Goal: Task Accomplishment & Management: Use online tool/utility

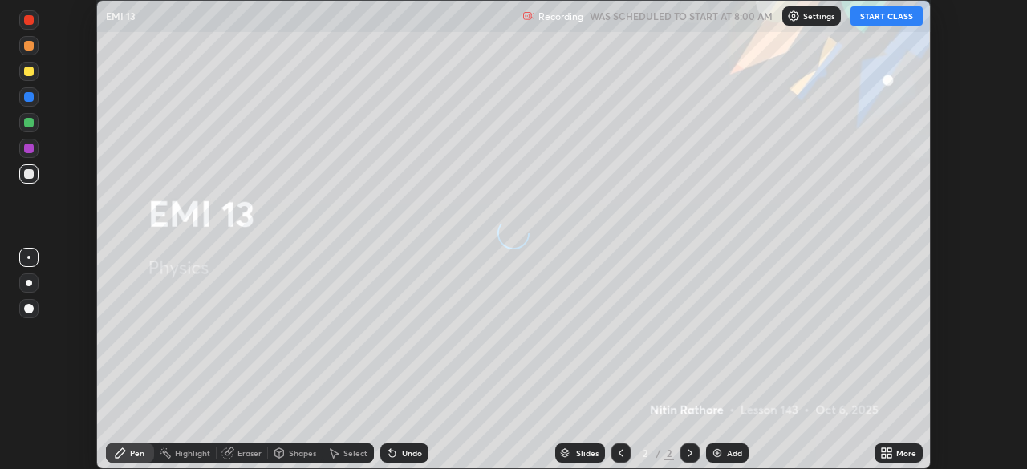
scroll to position [469, 1026]
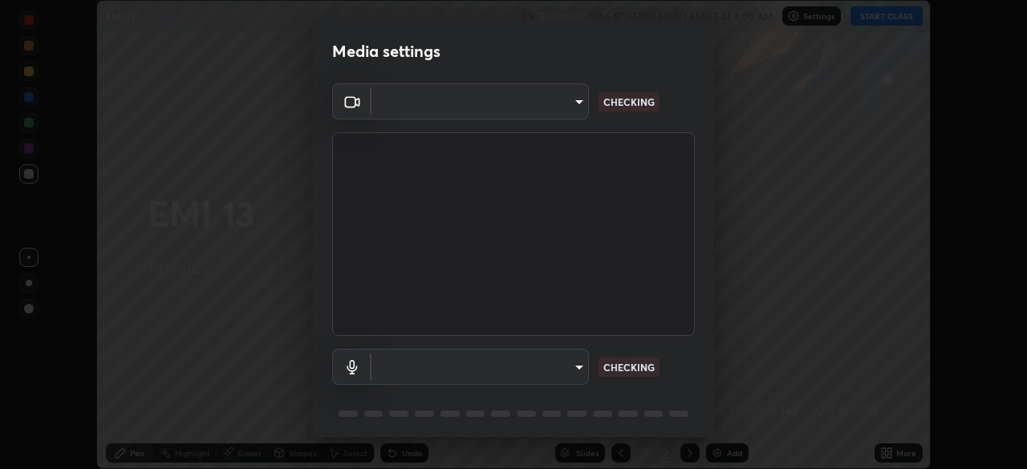
type input "c35a285883de36ed13854a1fbed0525b0d3f8b863e97d5e3b573df760e09333d"
click at [567, 364] on body "Erase all EMI 13 Recording WAS SCHEDULED TO START AT 8:00 AM Settings START CLA…" at bounding box center [513, 234] width 1027 height 469
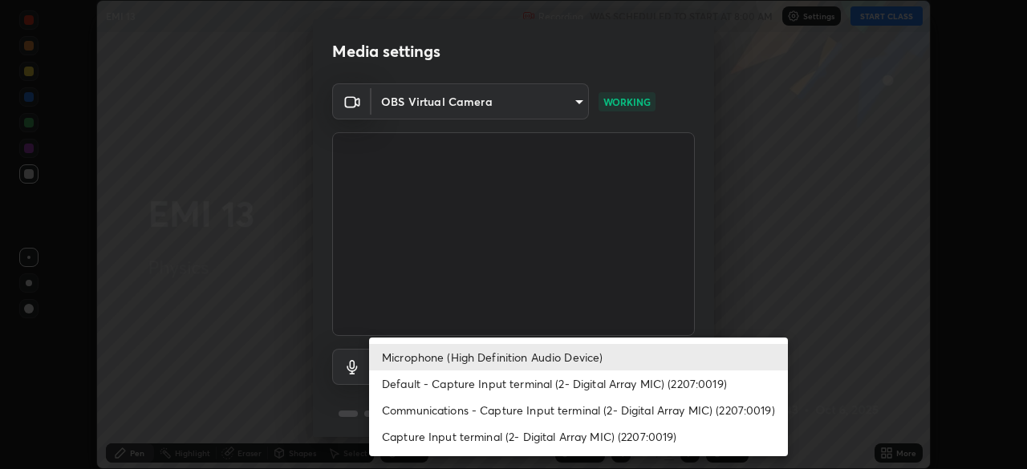
click at [566, 396] on li "Default - Capture Input terminal (2- Digital Array MIC) (2207:0019)" at bounding box center [578, 384] width 419 height 26
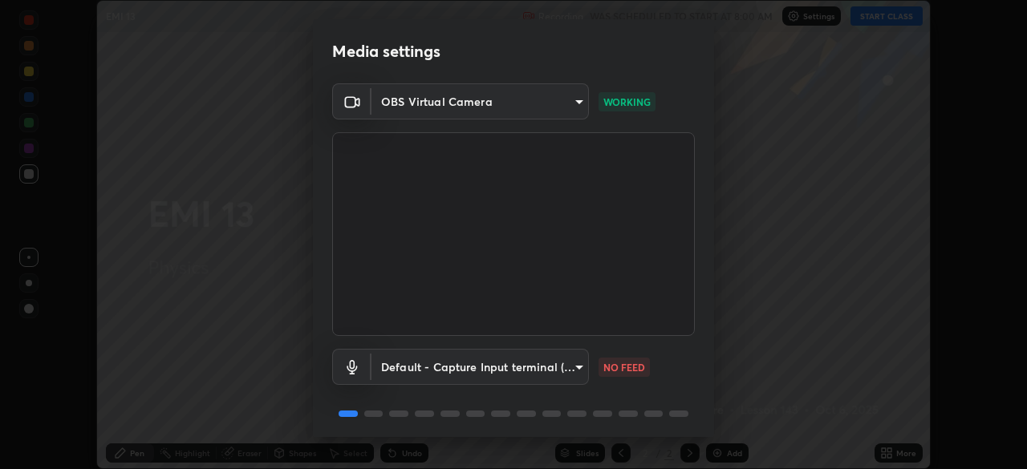
click at [561, 368] on body "Erase all EMI 13 Recording WAS SCHEDULED TO START AT 8:00 AM Settings START CLA…" at bounding box center [513, 234] width 1027 height 469
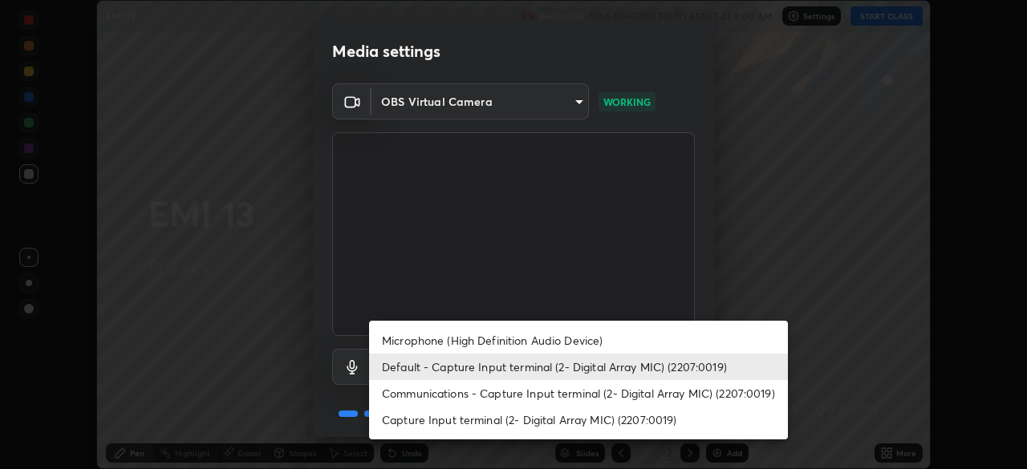
click at [555, 339] on li "Microphone (High Definition Audio Device)" at bounding box center [578, 340] width 419 height 26
type input "3d334ac0a462d559afaba984711ee6781e2bfd9c7b4003d7f15efc1d03da94cf"
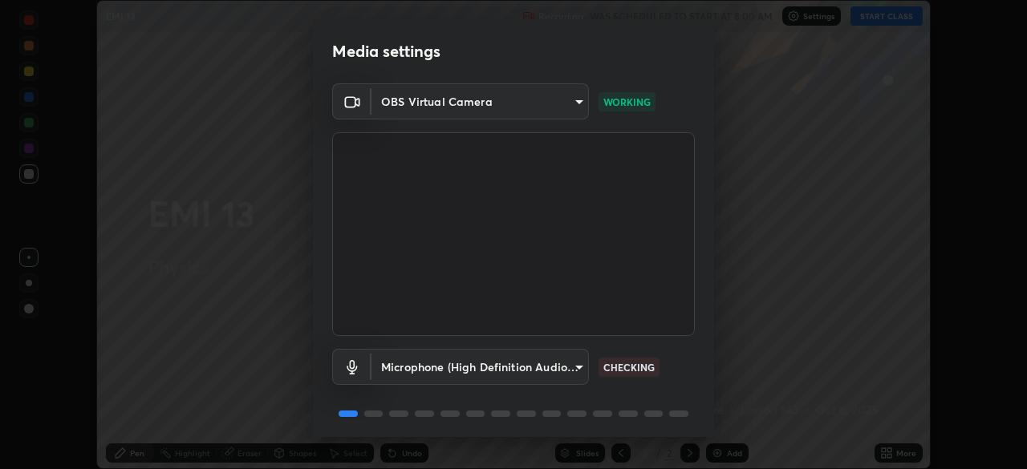
scroll to position [57, 0]
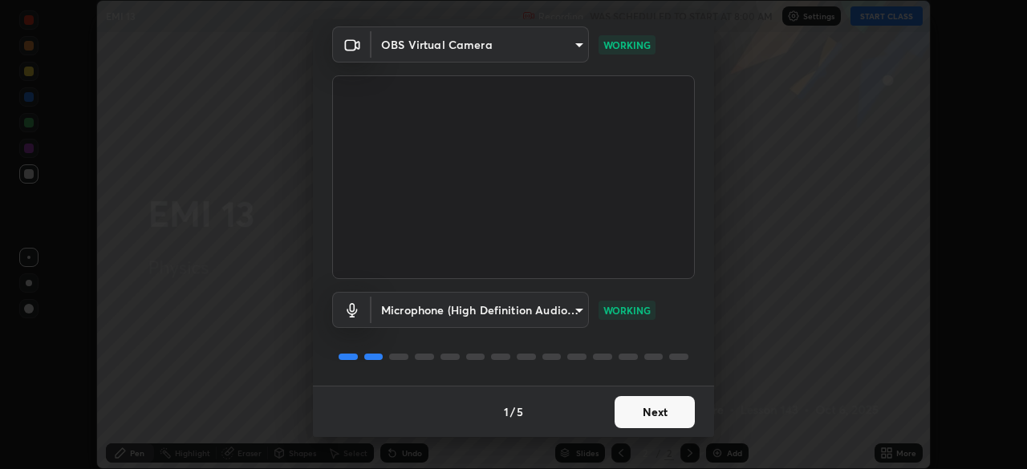
click at [660, 414] on button "Next" at bounding box center [655, 412] width 80 height 32
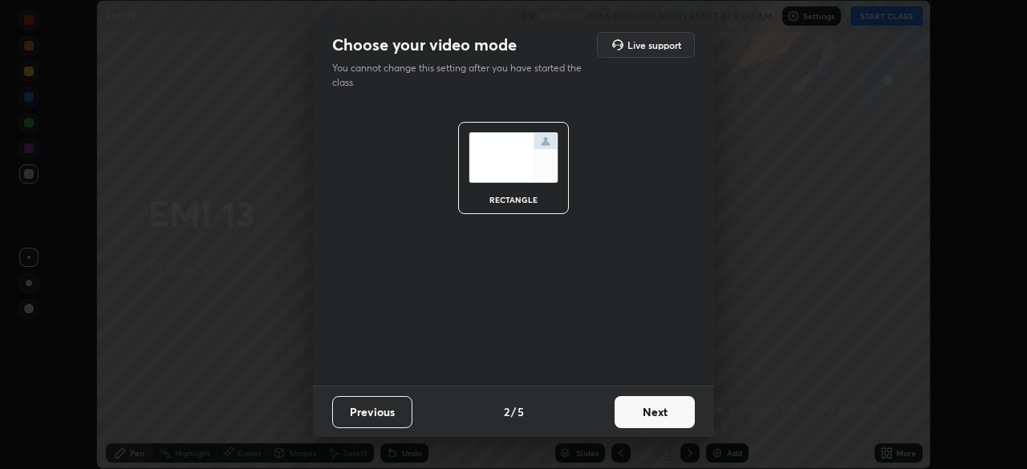
click at [667, 416] on button "Next" at bounding box center [655, 412] width 80 height 32
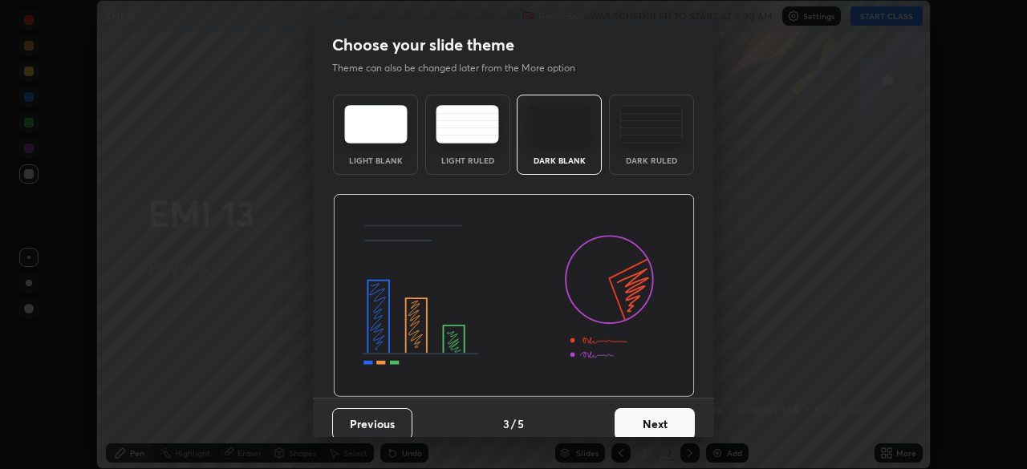
click at [665, 419] on button "Next" at bounding box center [655, 424] width 80 height 32
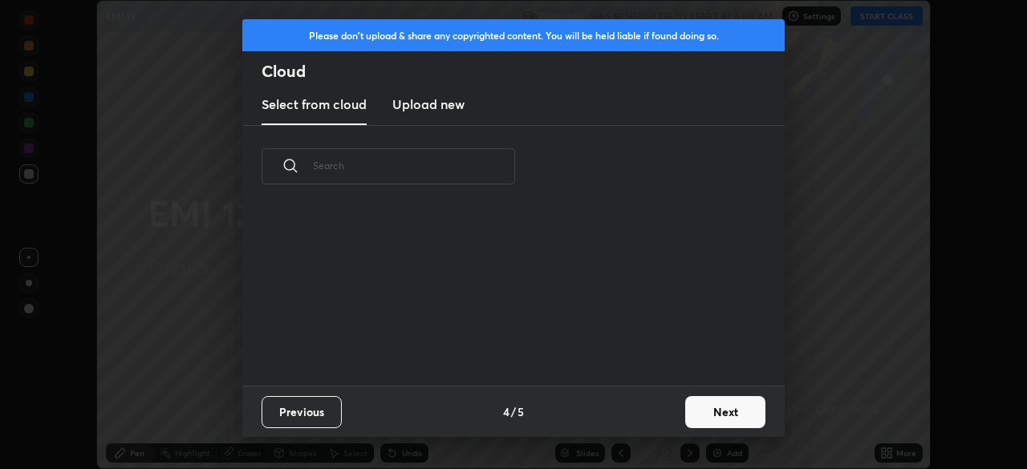
click at [658, 419] on div "Previous 4 / 5 Next" at bounding box center [513, 411] width 542 height 51
click at [712, 419] on button "Next" at bounding box center [725, 412] width 80 height 32
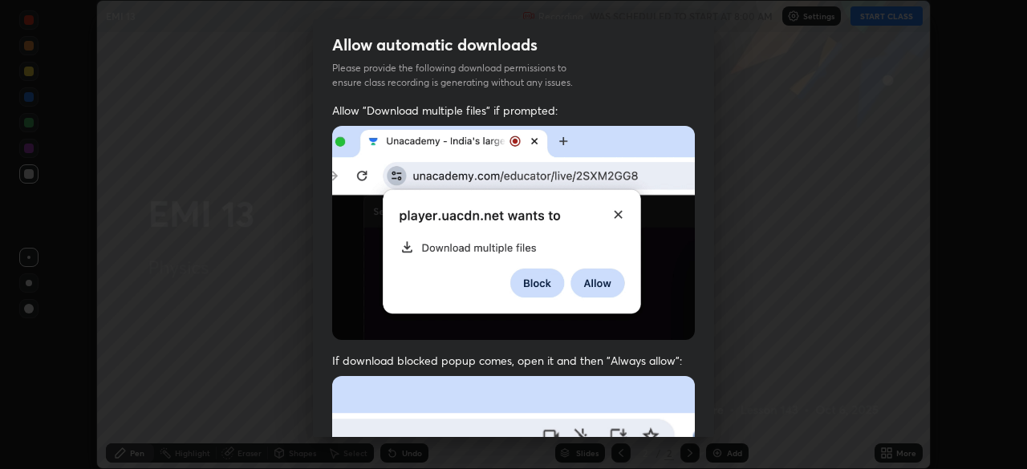
click at [731, 420] on div "Allow automatic downloads Please provide the following download permissions to …" at bounding box center [513, 234] width 1027 height 469
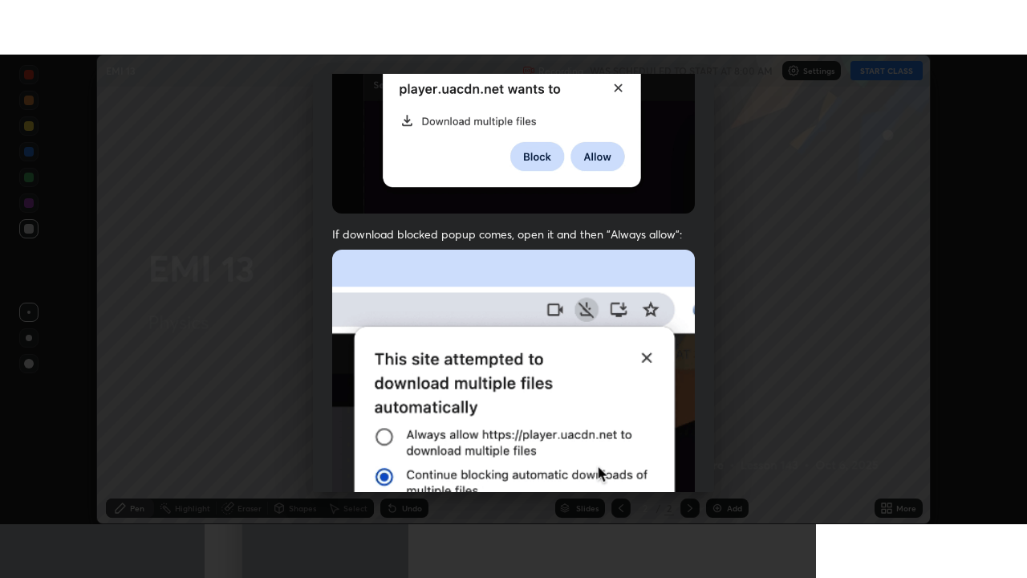
scroll to position [384, 0]
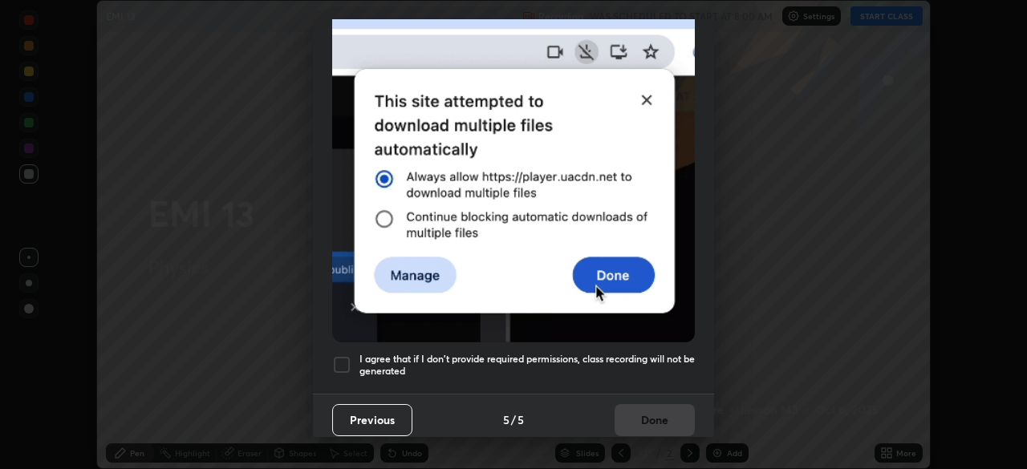
click at [591, 364] on h5 "I agree that if I don't provide required permissions, class recording will not …" at bounding box center [526, 365] width 335 height 25
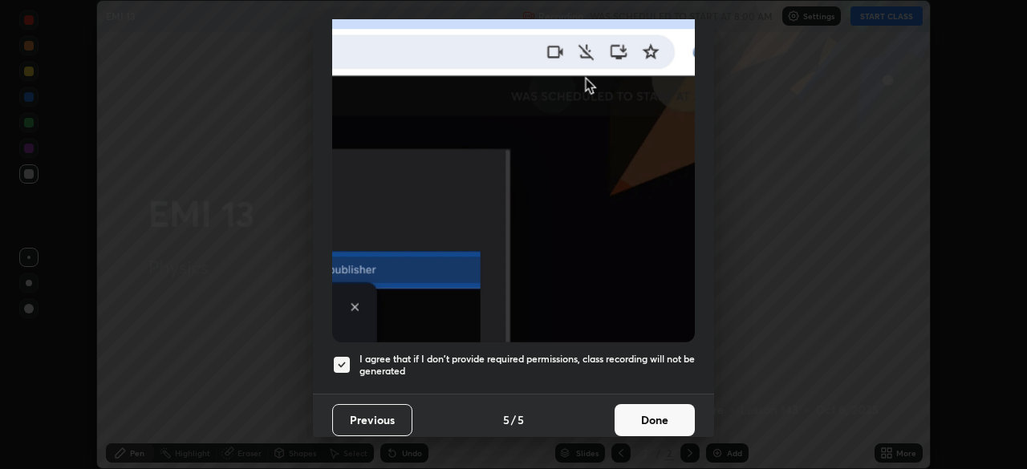
click at [658, 408] on button "Done" at bounding box center [655, 420] width 80 height 32
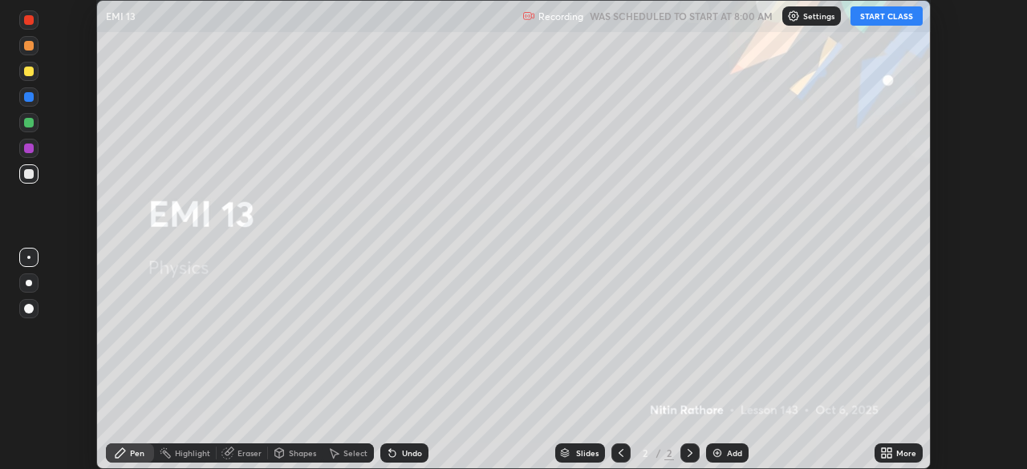
click at [890, 450] on icon at bounding box center [889, 451] width 4 height 4
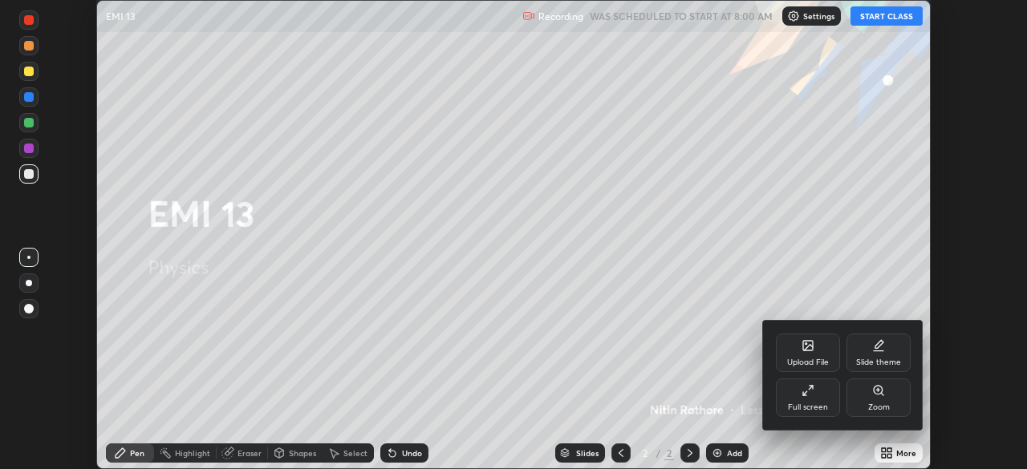
click at [819, 406] on div "Full screen" at bounding box center [808, 408] width 40 height 8
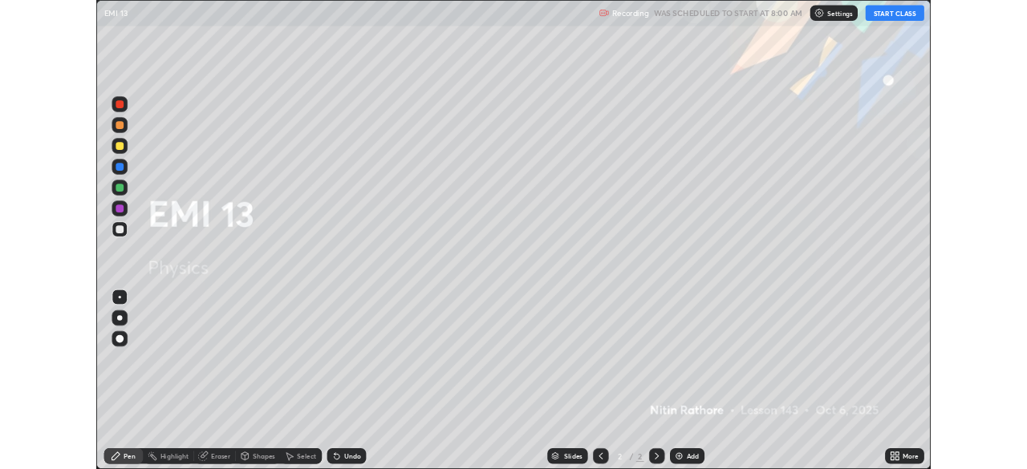
scroll to position [578, 1027]
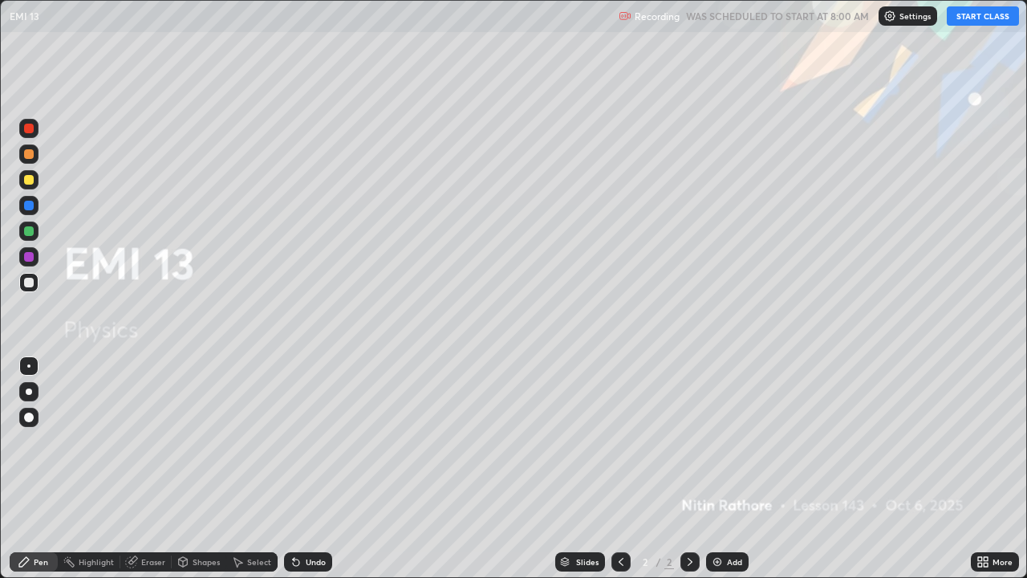
click at [960, 17] on button "START CLASS" at bounding box center [983, 15] width 72 height 19
click at [734, 469] on div "Add" at bounding box center [734, 562] width 15 height 8
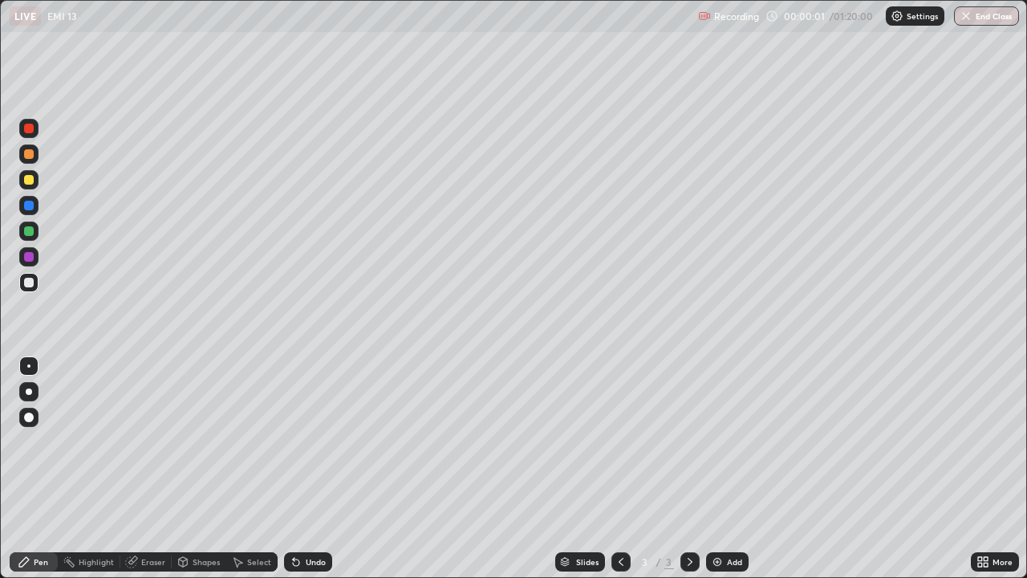
click at [29, 391] on div at bounding box center [29, 391] width 6 height 6
click at [306, 469] on div "Undo" at bounding box center [316, 562] width 20 height 8
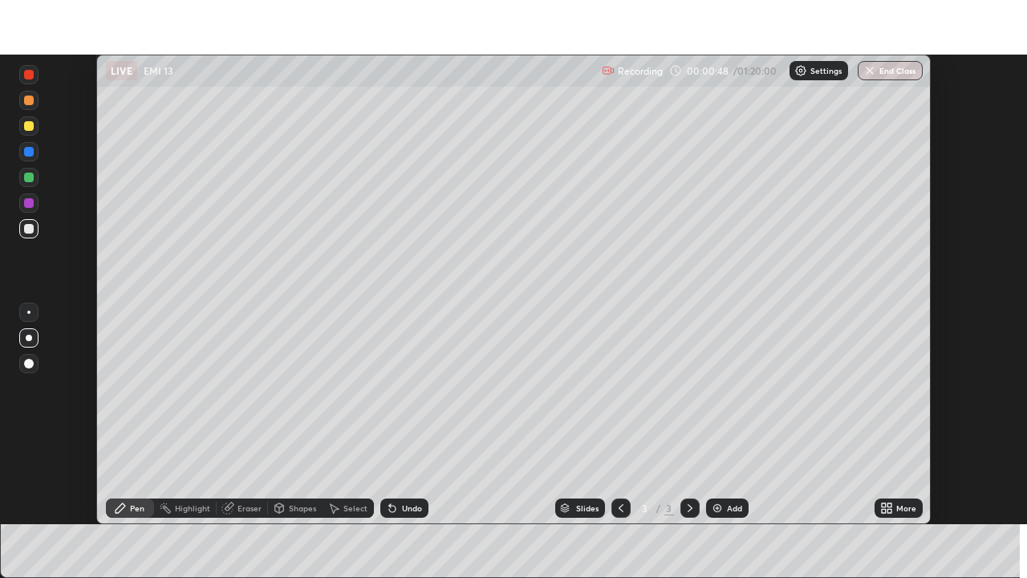
scroll to position [79773, 79215]
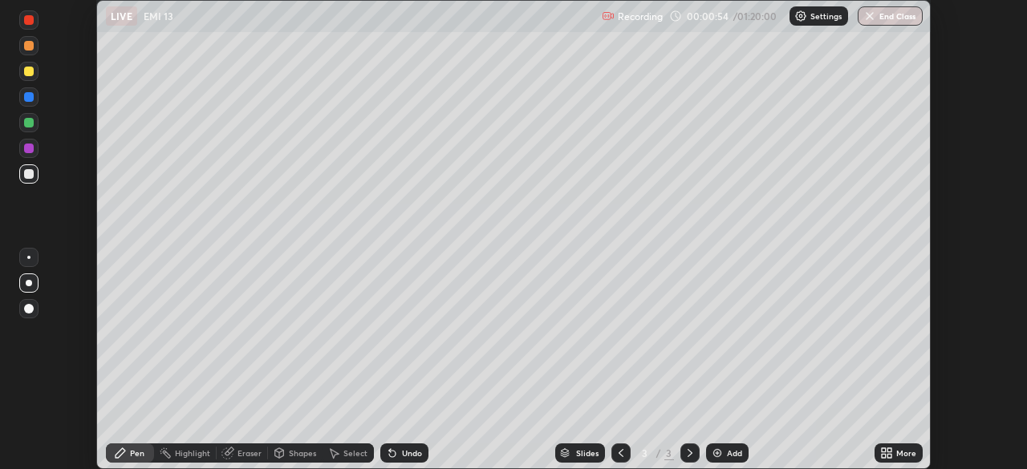
click at [889, 456] on icon at bounding box center [889, 456] width 4 height 4
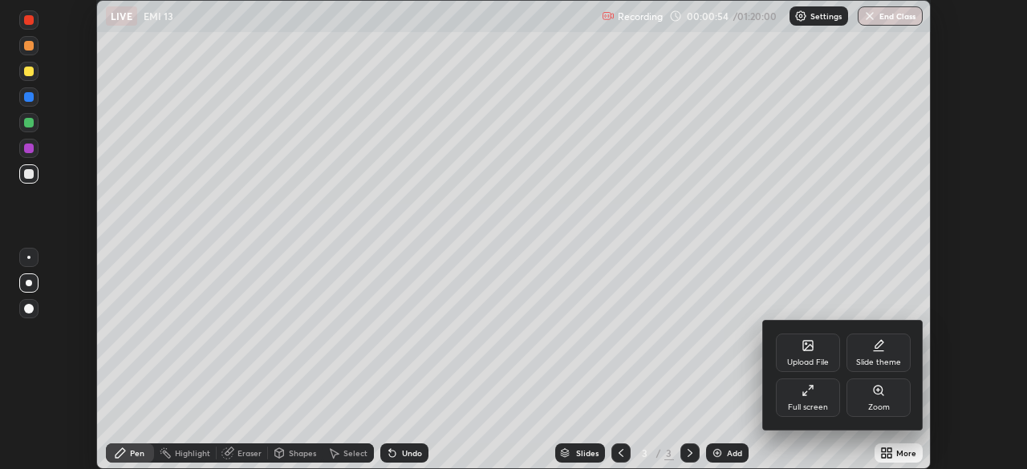
click at [819, 400] on div "Full screen" at bounding box center [808, 398] width 64 height 39
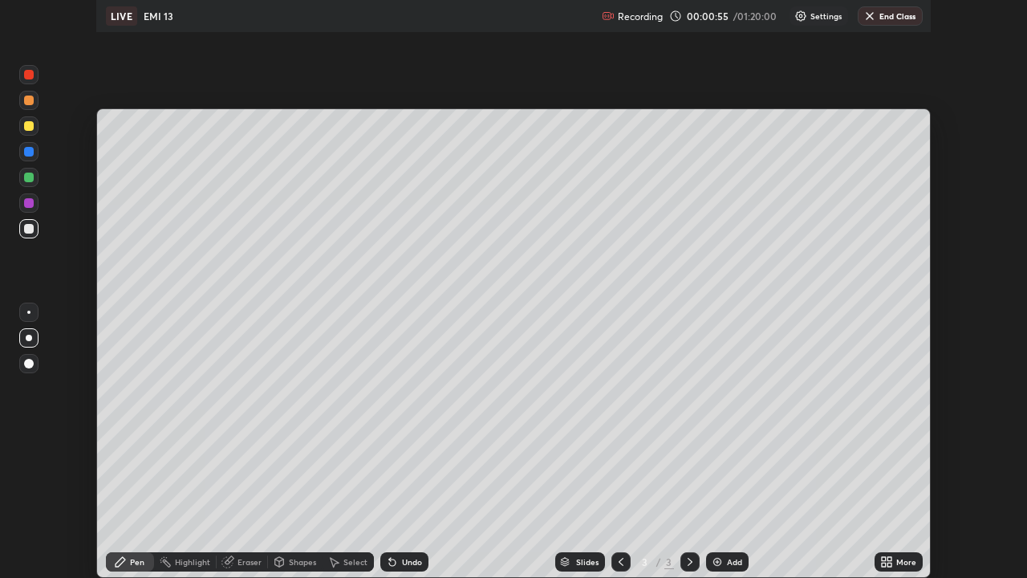
scroll to position [578, 1027]
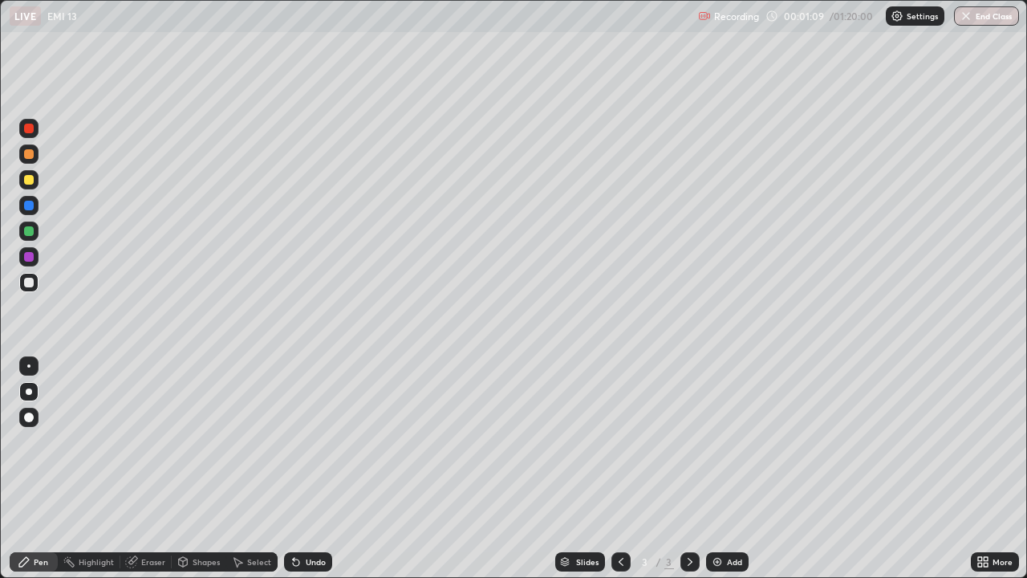
click at [209, 469] on div "Shapes" at bounding box center [199, 562] width 55 height 32
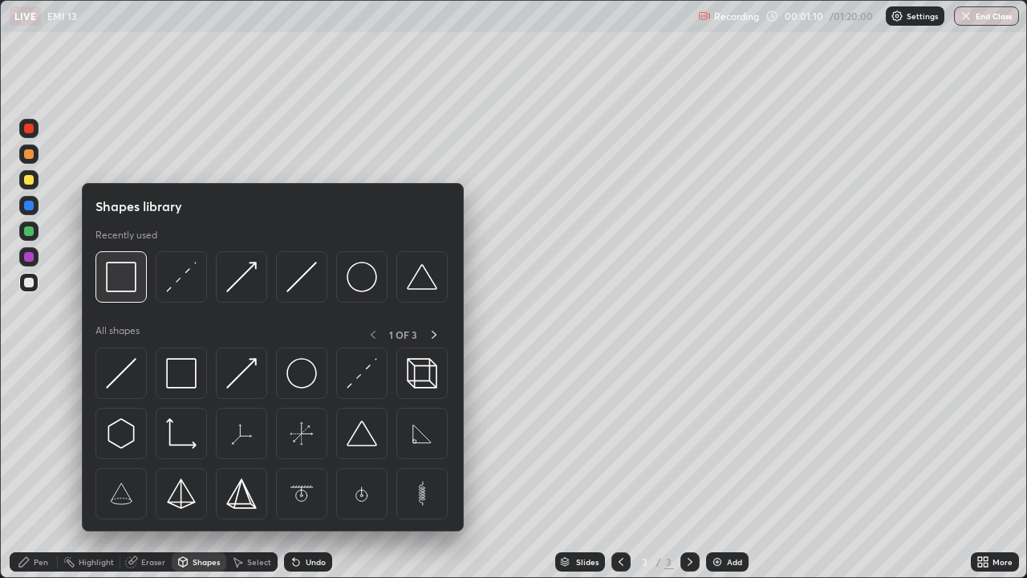
click at [125, 285] on img at bounding box center [121, 277] width 30 height 30
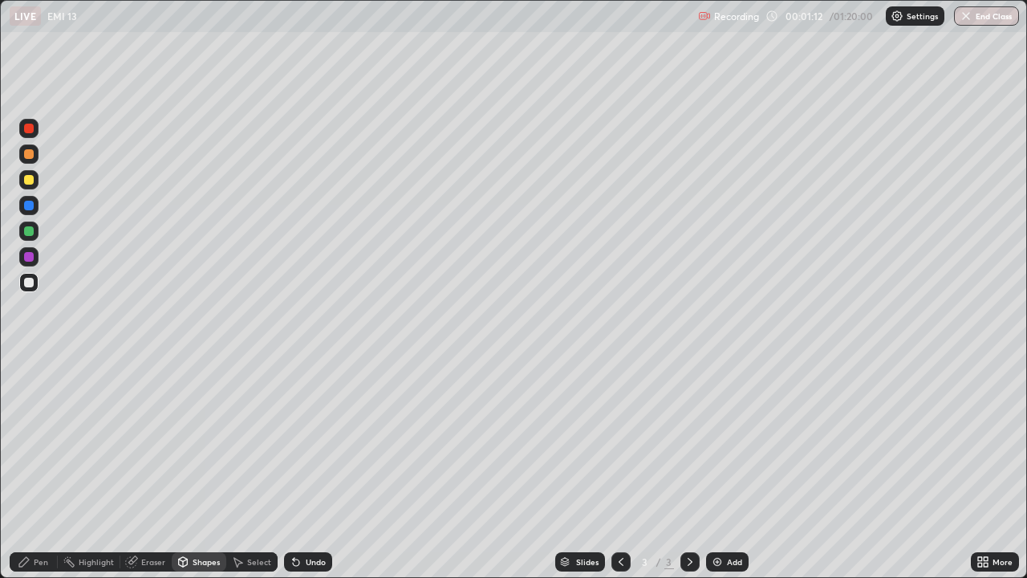
click at [197, 469] on div "Shapes" at bounding box center [206, 562] width 27 height 8
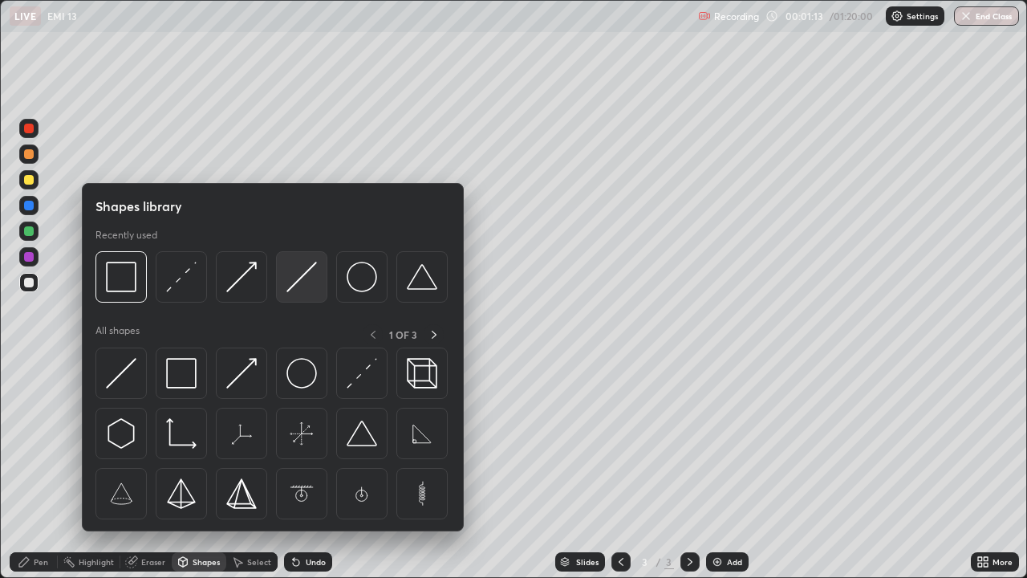
click at [305, 284] on img at bounding box center [301, 277] width 30 height 30
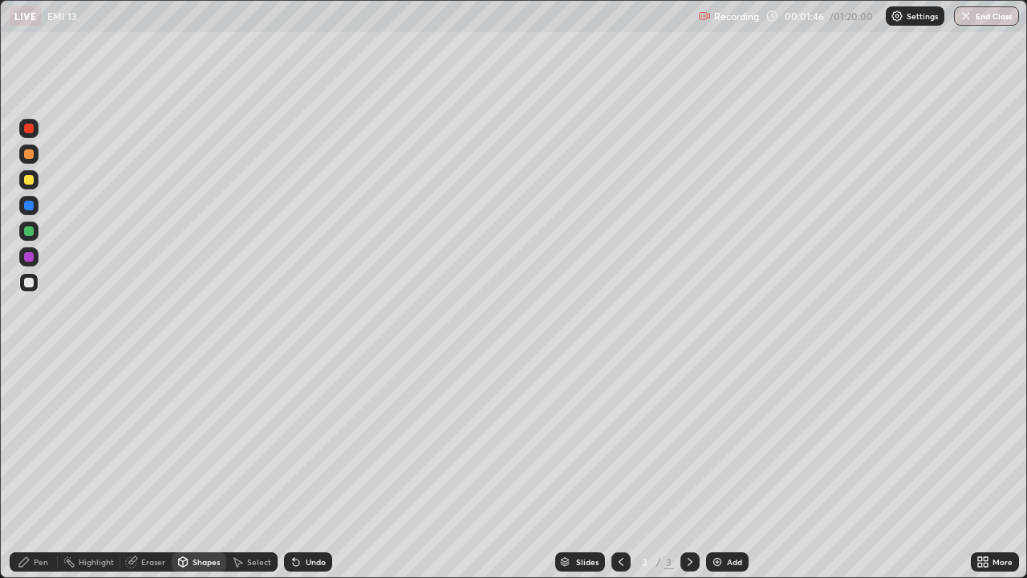
click at [42, 469] on div "Pen" at bounding box center [41, 562] width 14 height 8
click at [193, 469] on div "Shapes" at bounding box center [206, 562] width 27 height 8
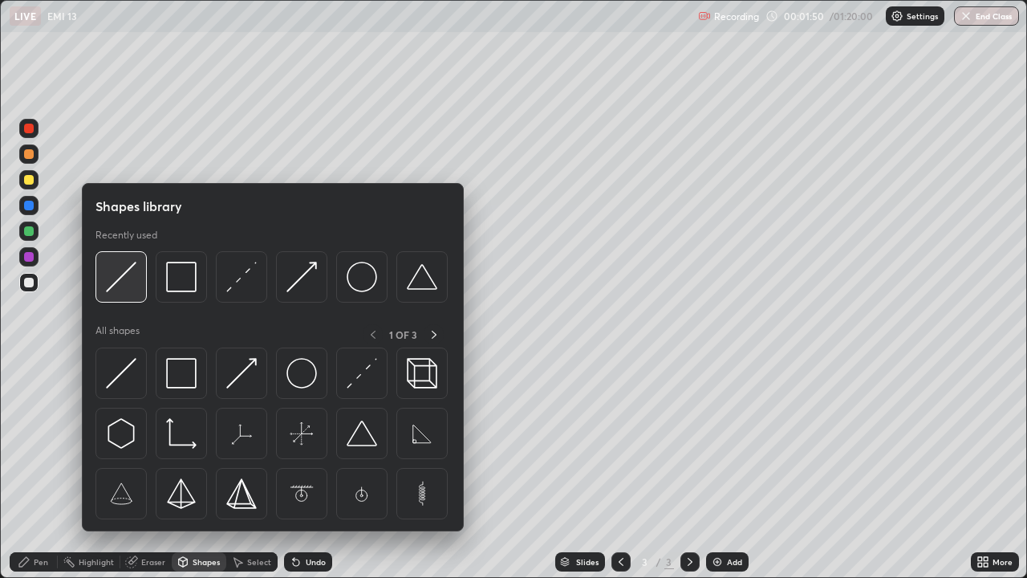
click at [128, 292] on img at bounding box center [121, 277] width 30 height 30
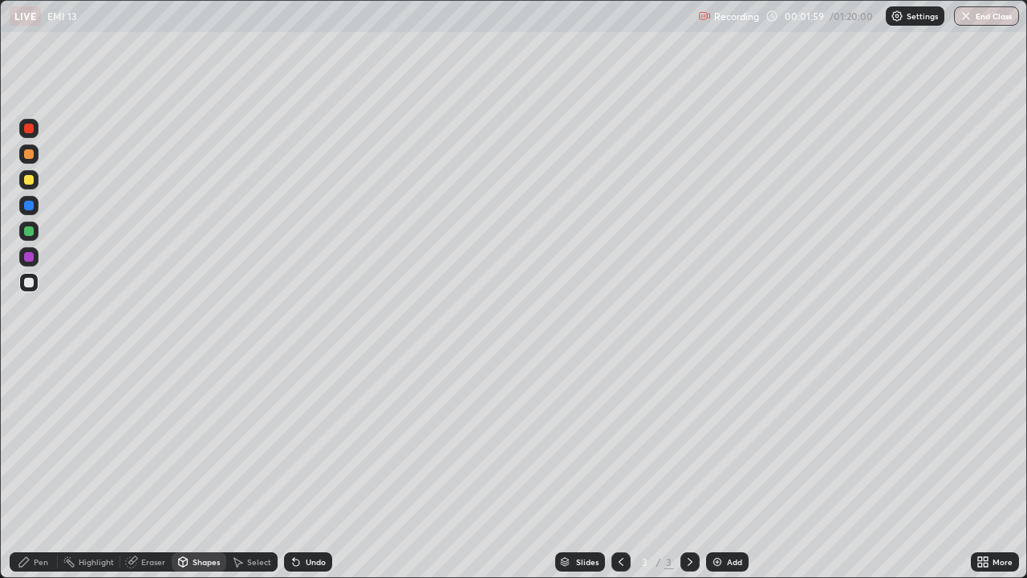
click at [36, 469] on div "Pen" at bounding box center [41, 562] width 14 height 8
click at [252, 469] on div "Select" at bounding box center [259, 562] width 24 height 8
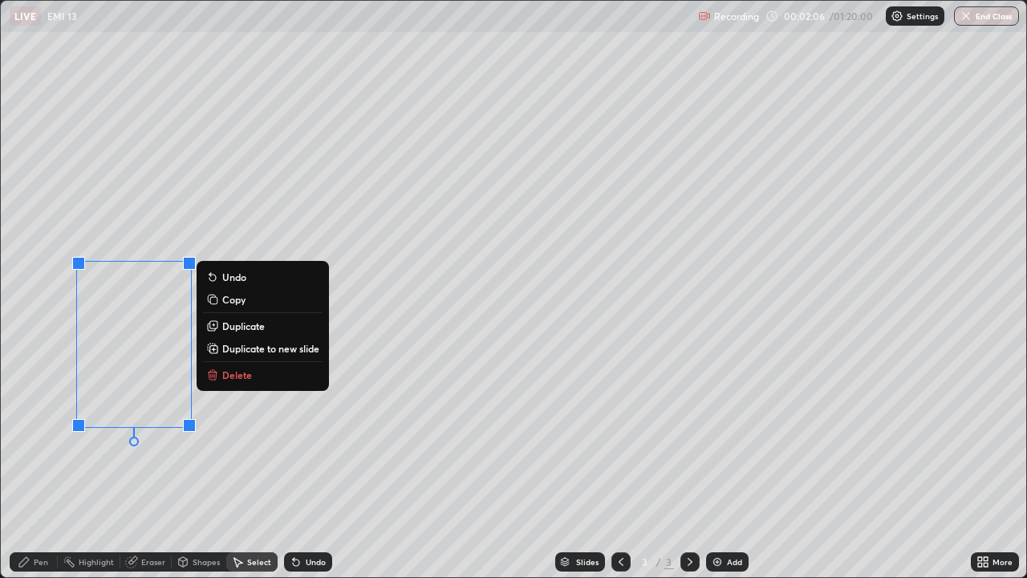
click at [251, 332] on button "Duplicate" at bounding box center [263, 325] width 120 height 19
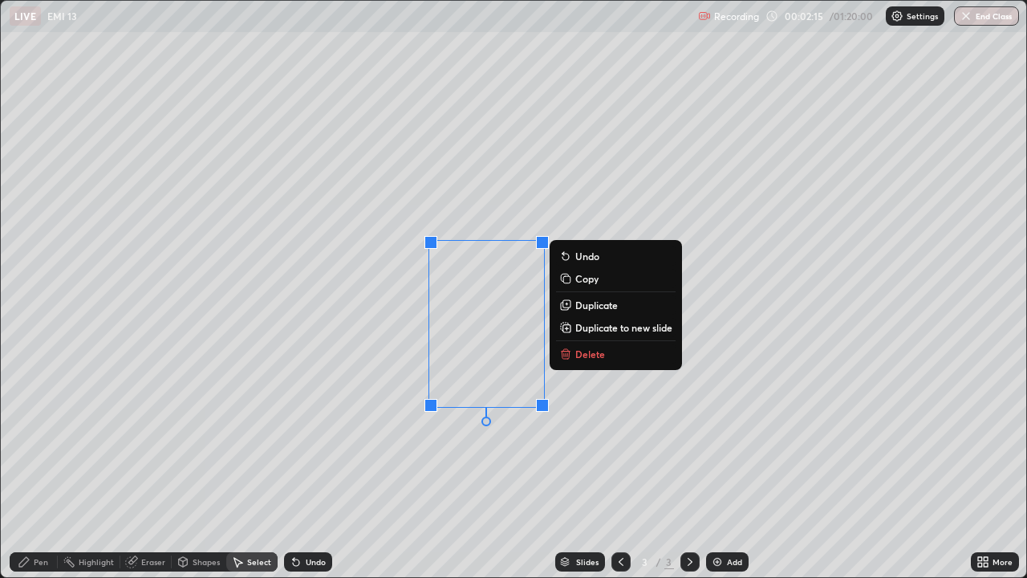
click at [40, 469] on div "Pen" at bounding box center [41, 562] width 14 height 8
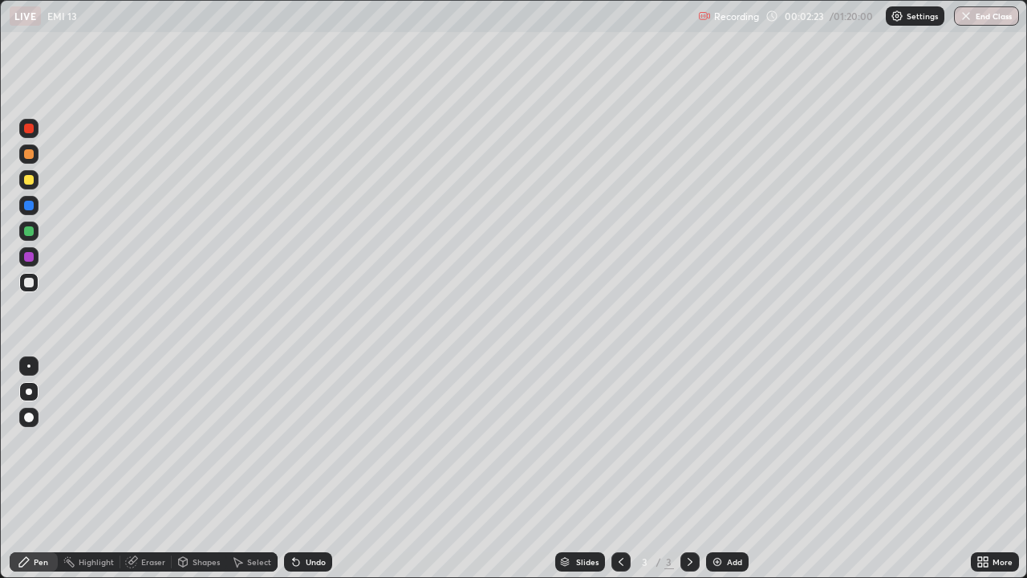
click at [197, 469] on div "Shapes" at bounding box center [206, 562] width 27 height 8
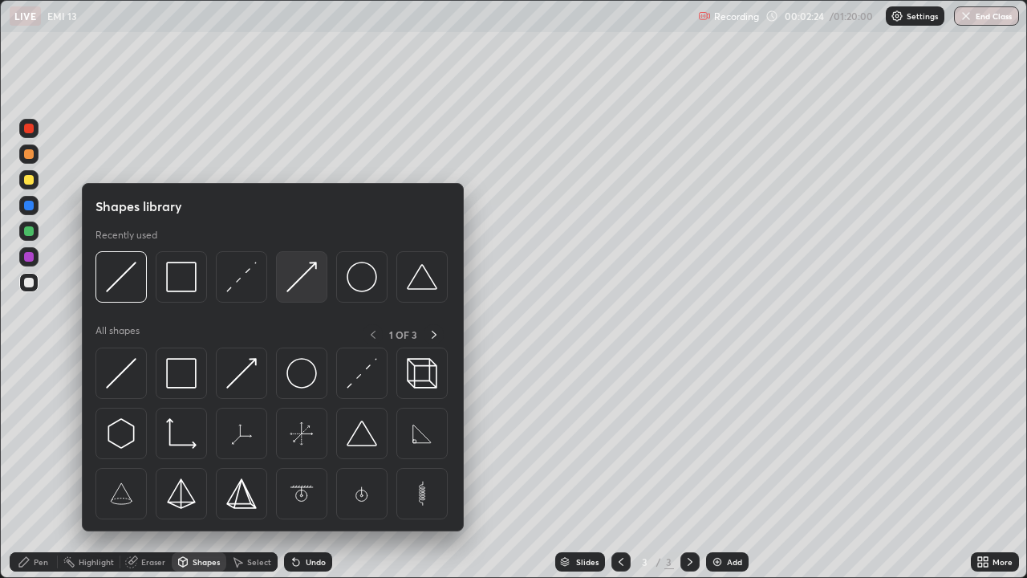
click at [315, 279] on img at bounding box center [301, 277] width 30 height 30
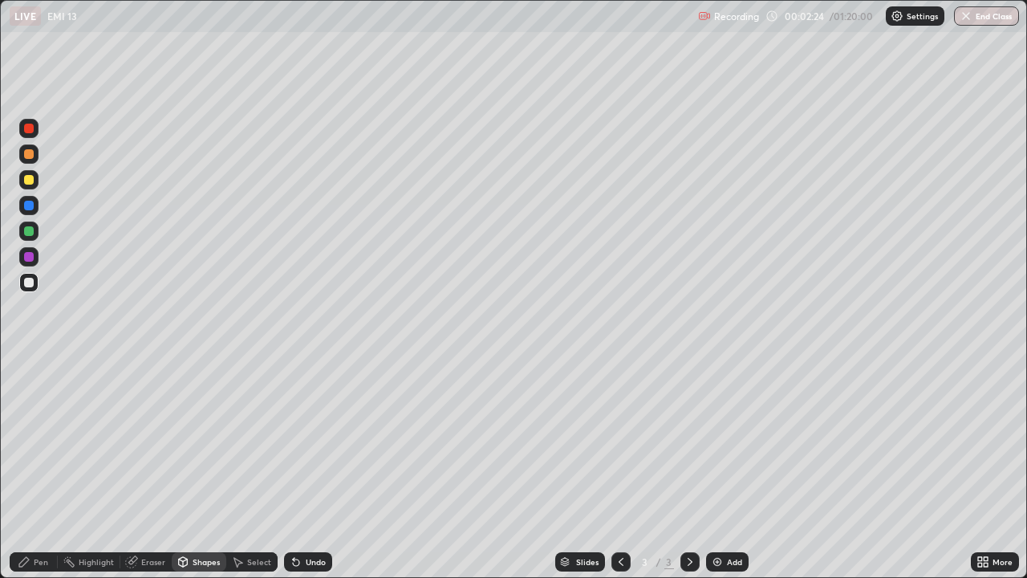
click at [39, 231] on div at bounding box center [29, 231] width 26 height 26
click at [190, 469] on div "Shapes" at bounding box center [199, 561] width 55 height 19
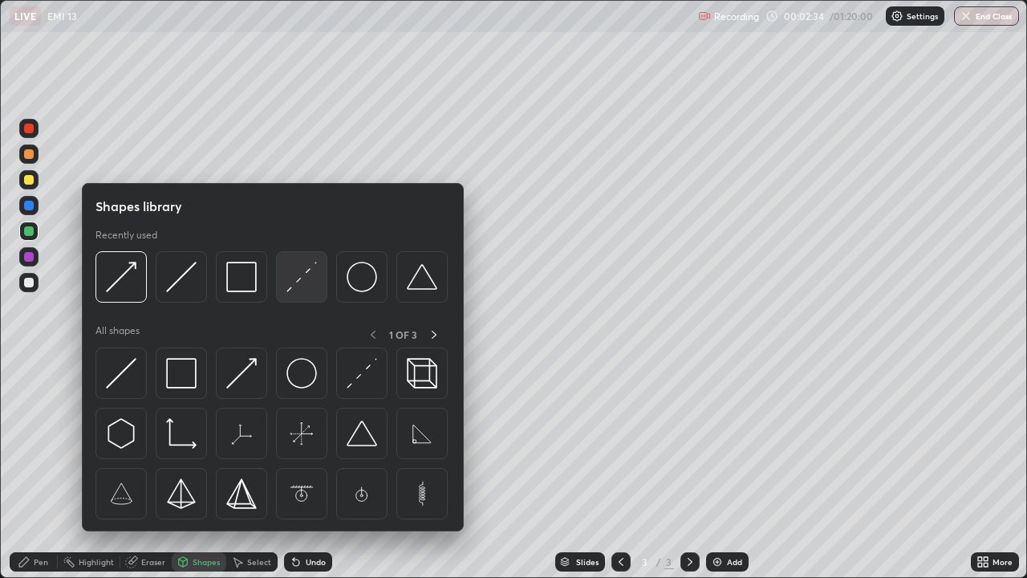
click at [294, 277] on img at bounding box center [301, 277] width 30 height 30
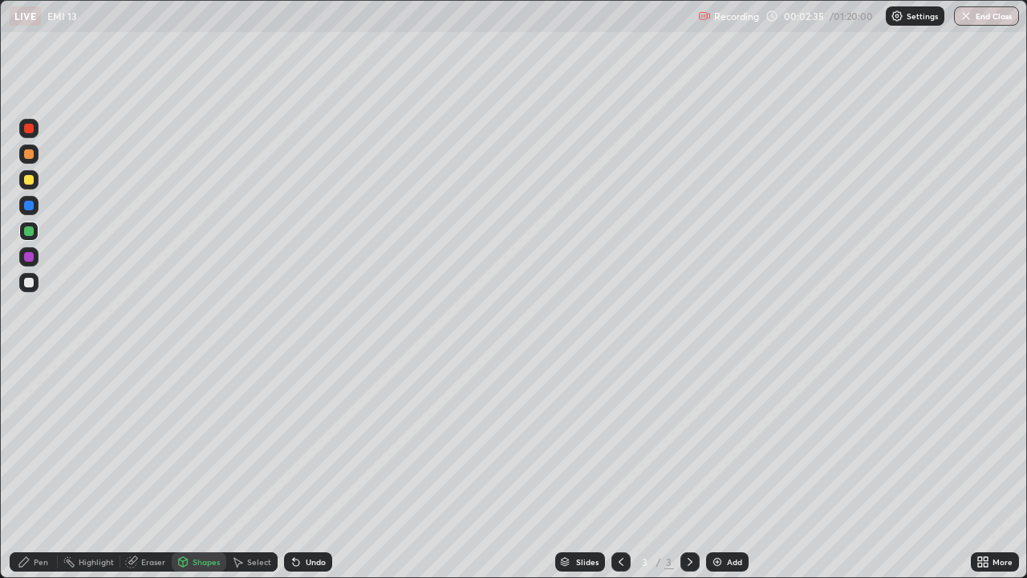
click at [30, 180] on div at bounding box center [29, 180] width 10 height 10
click at [35, 469] on div "Pen" at bounding box center [41, 562] width 14 height 8
click at [29, 285] on div at bounding box center [29, 283] width 10 height 10
click at [188, 469] on icon at bounding box center [183, 561] width 13 height 13
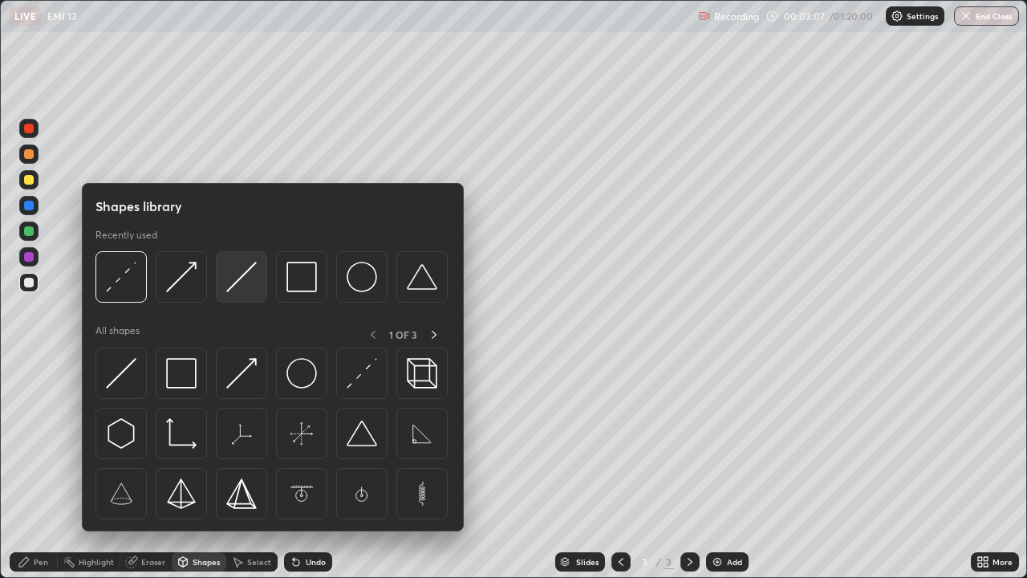
click at [238, 285] on img at bounding box center [241, 277] width 30 height 30
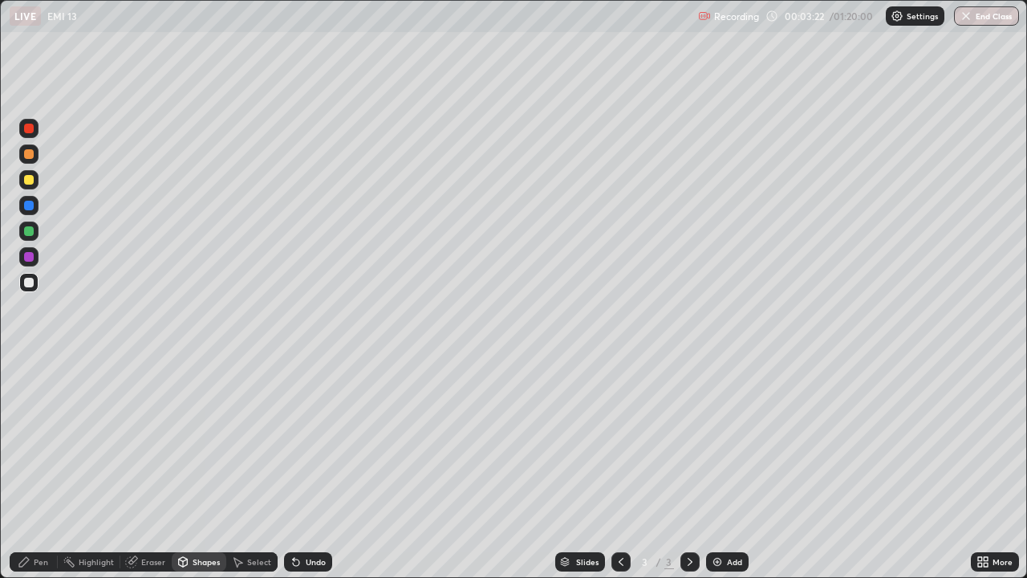
click at [26, 469] on icon at bounding box center [24, 561] width 13 height 13
click at [310, 469] on div "Undo" at bounding box center [316, 562] width 20 height 8
click at [310, 469] on div "Undo" at bounding box center [308, 561] width 48 height 19
click at [733, 469] on div "Add" at bounding box center [734, 562] width 15 height 8
click at [202, 469] on div "Shapes" at bounding box center [206, 562] width 27 height 8
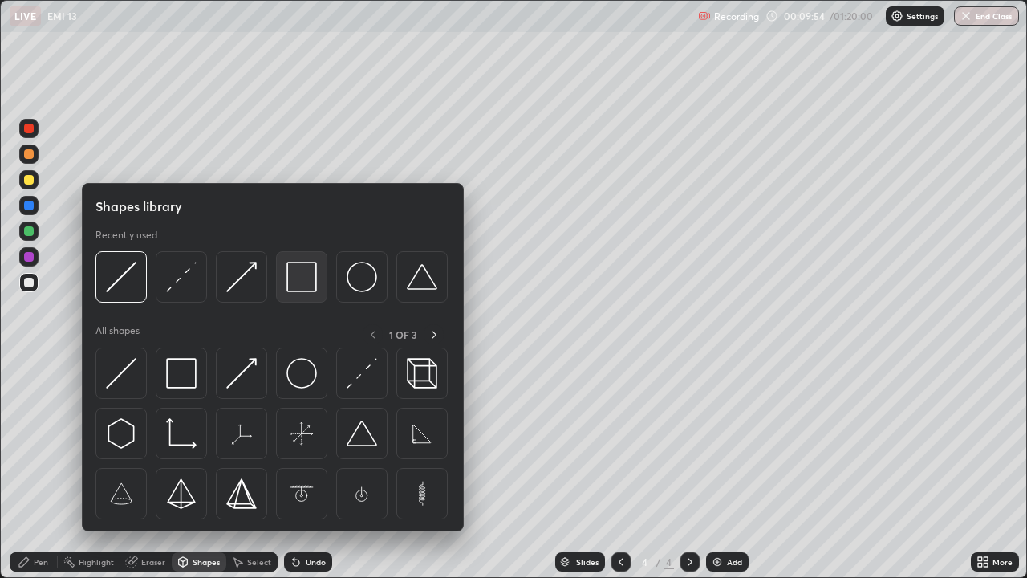
click at [303, 272] on img at bounding box center [301, 277] width 30 height 30
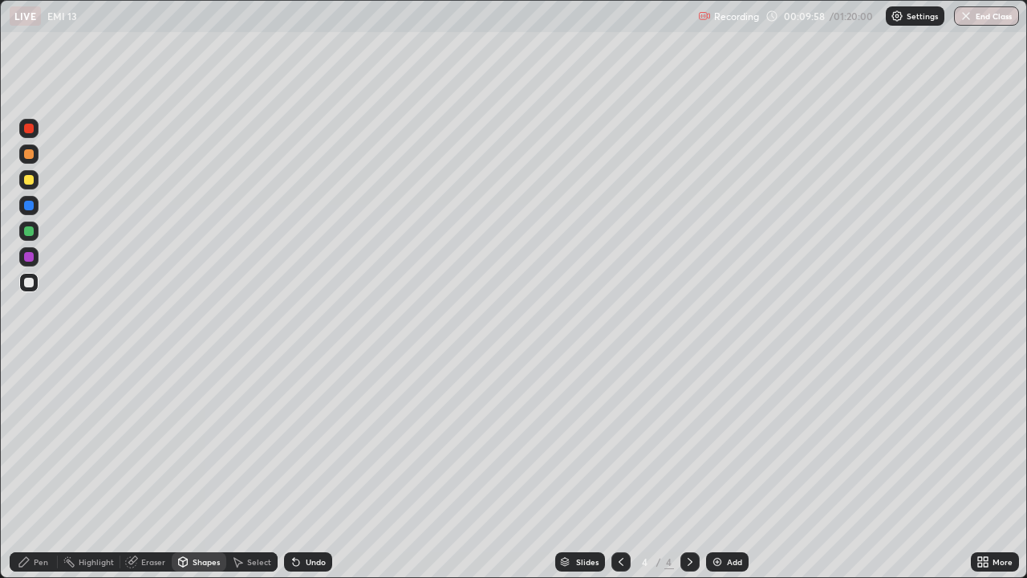
click at [46, 469] on div "Pen" at bounding box center [41, 562] width 14 height 8
click at [620, 469] on div at bounding box center [620, 561] width 19 height 19
click at [687, 469] on icon at bounding box center [690, 561] width 13 height 13
click at [619, 469] on icon at bounding box center [621, 561] width 13 height 13
click at [686, 469] on icon at bounding box center [690, 561] width 13 height 13
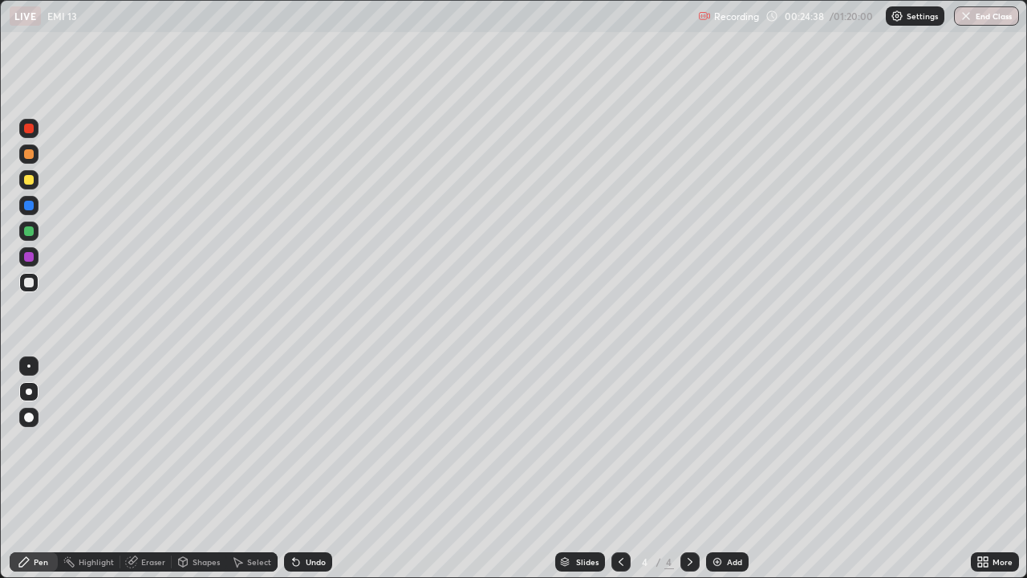
click at [205, 469] on div "Shapes" at bounding box center [199, 561] width 55 height 19
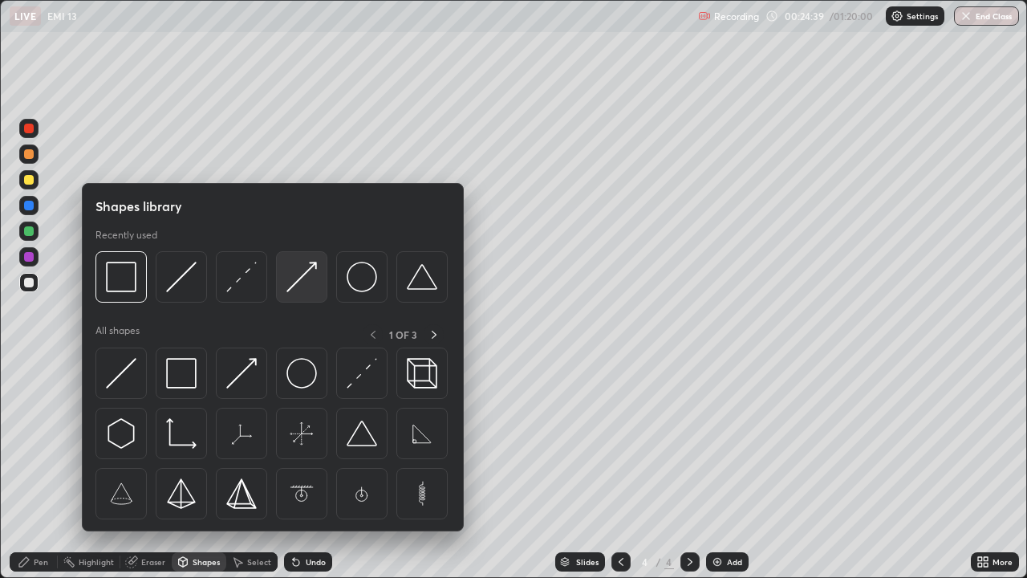
click at [303, 284] on img at bounding box center [301, 277] width 30 height 30
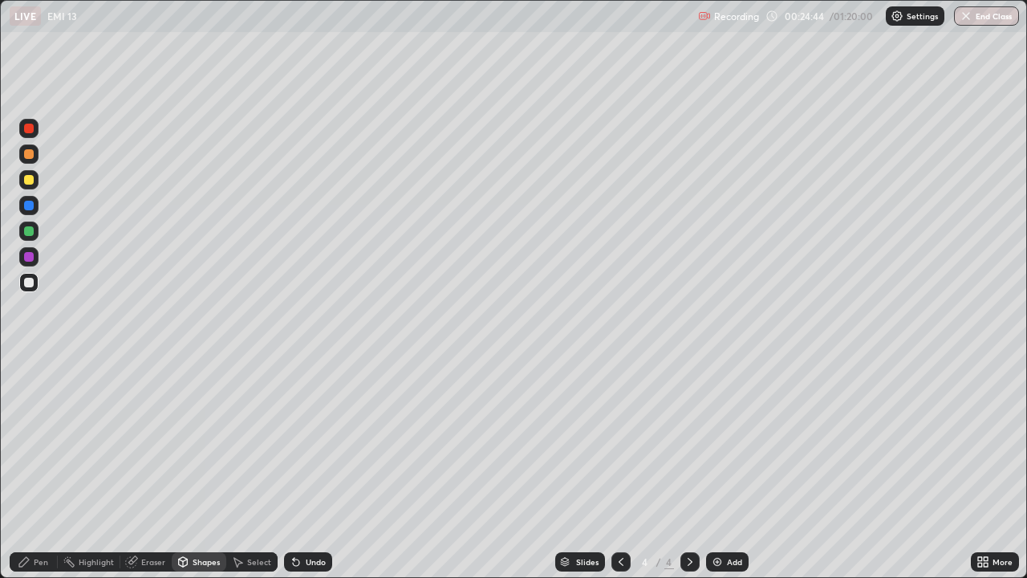
click at [35, 469] on div "Pen" at bounding box center [41, 562] width 14 height 8
click at [22, 187] on div at bounding box center [28, 179] width 19 height 19
click at [196, 469] on div "Shapes" at bounding box center [206, 562] width 27 height 8
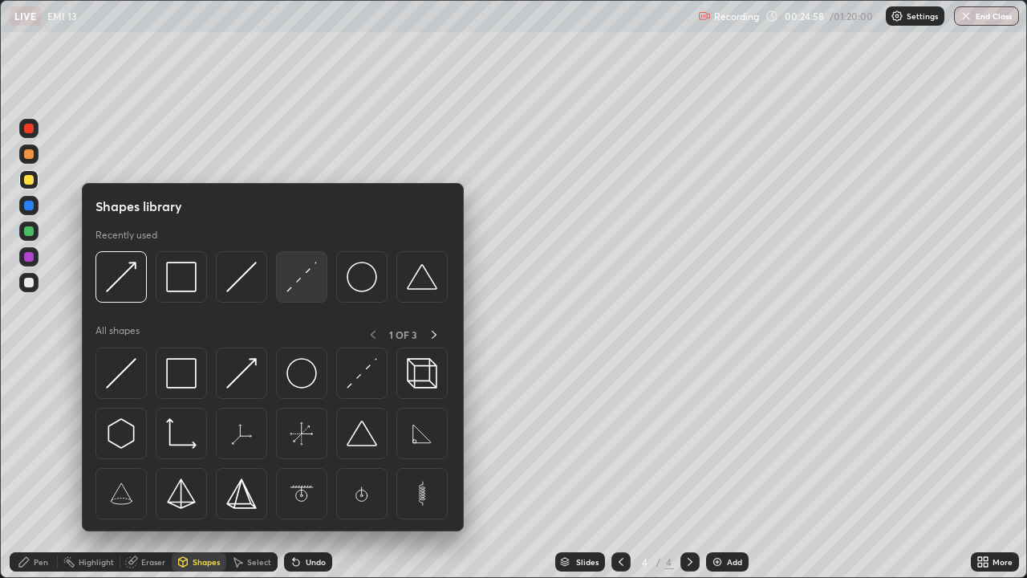
click at [311, 281] on img at bounding box center [301, 277] width 30 height 30
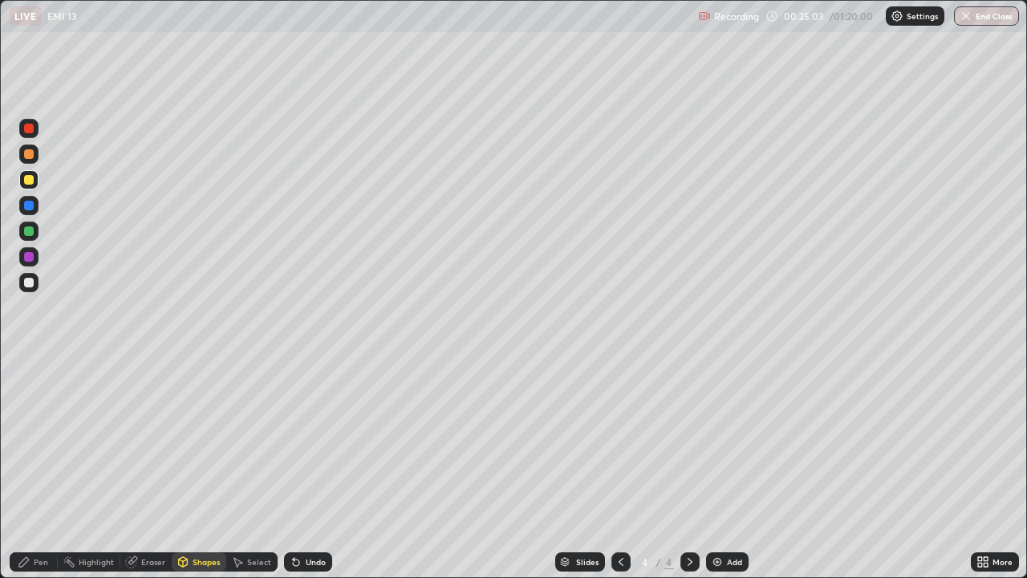
click at [43, 469] on div "Pen" at bounding box center [41, 562] width 14 height 8
click at [723, 469] on div "Add" at bounding box center [727, 561] width 43 height 19
click at [32, 282] on div at bounding box center [29, 283] width 10 height 10
click at [306, 469] on div "Undo" at bounding box center [316, 562] width 20 height 8
click at [210, 469] on div "Shapes" at bounding box center [206, 562] width 27 height 8
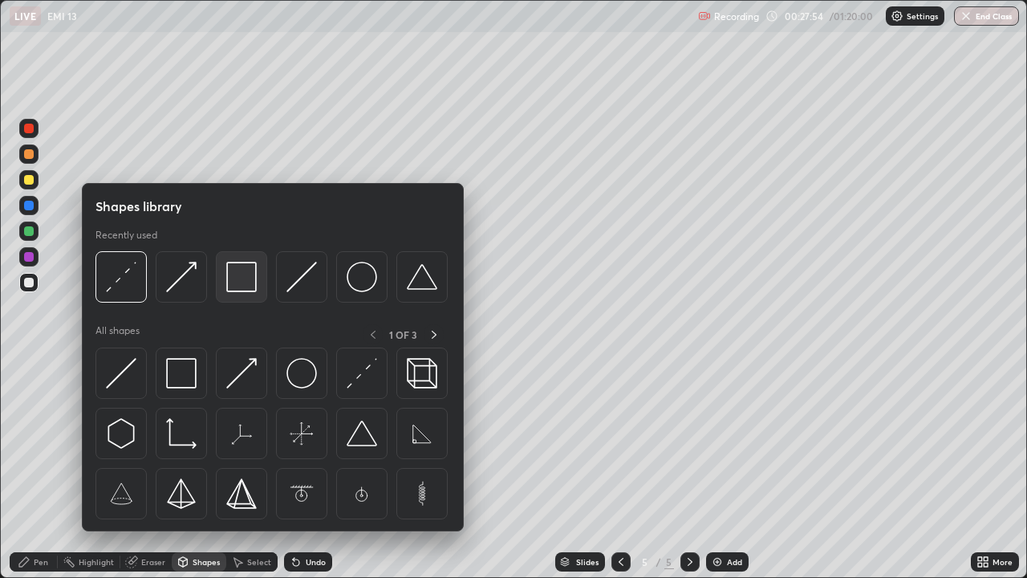
click at [250, 274] on img at bounding box center [241, 277] width 30 height 30
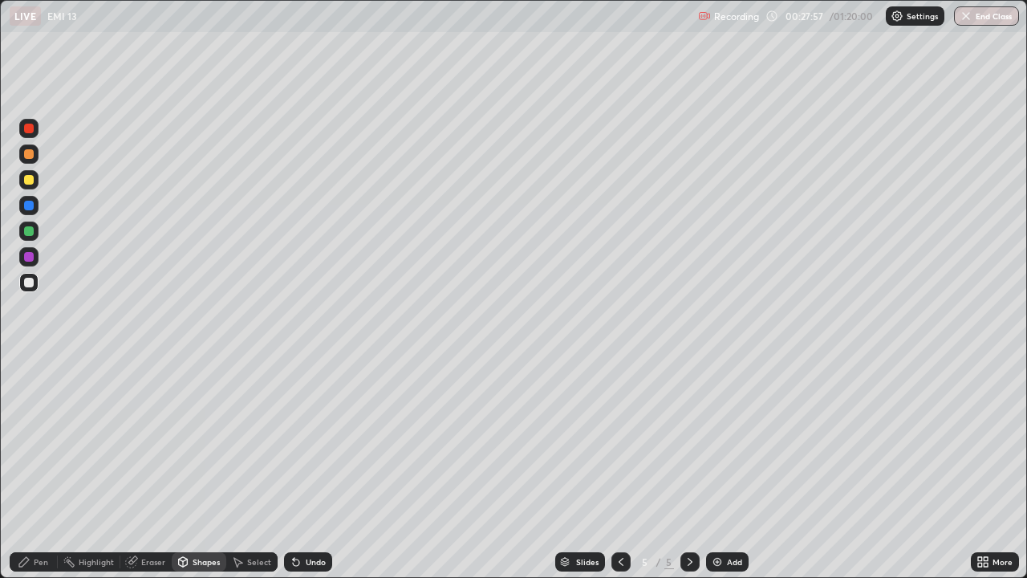
click at [29, 469] on icon at bounding box center [24, 561] width 13 height 13
click at [197, 469] on div "Shapes" at bounding box center [206, 562] width 27 height 8
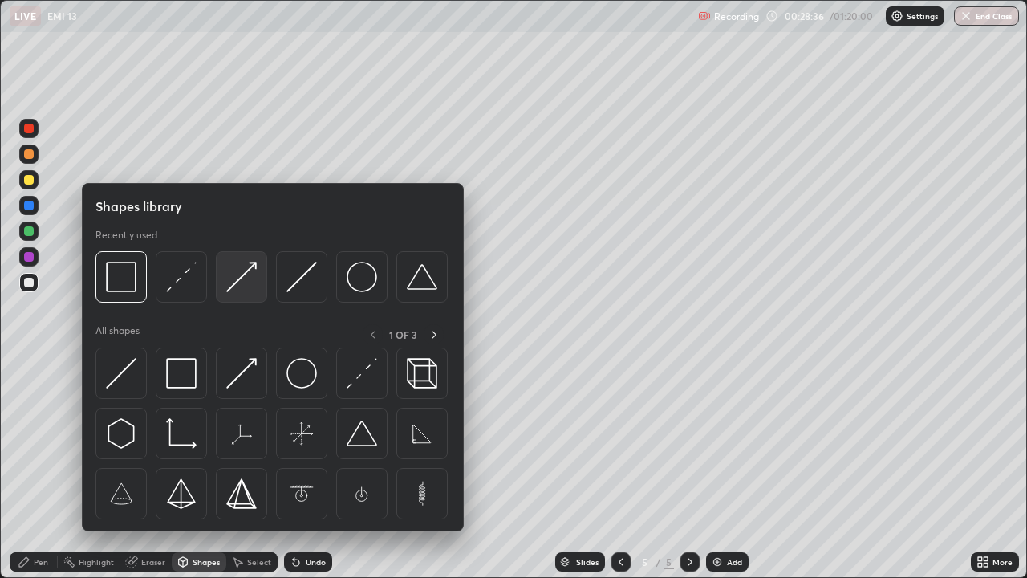
click at [250, 290] on img at bounding box center [241, 277] width 30 height 30
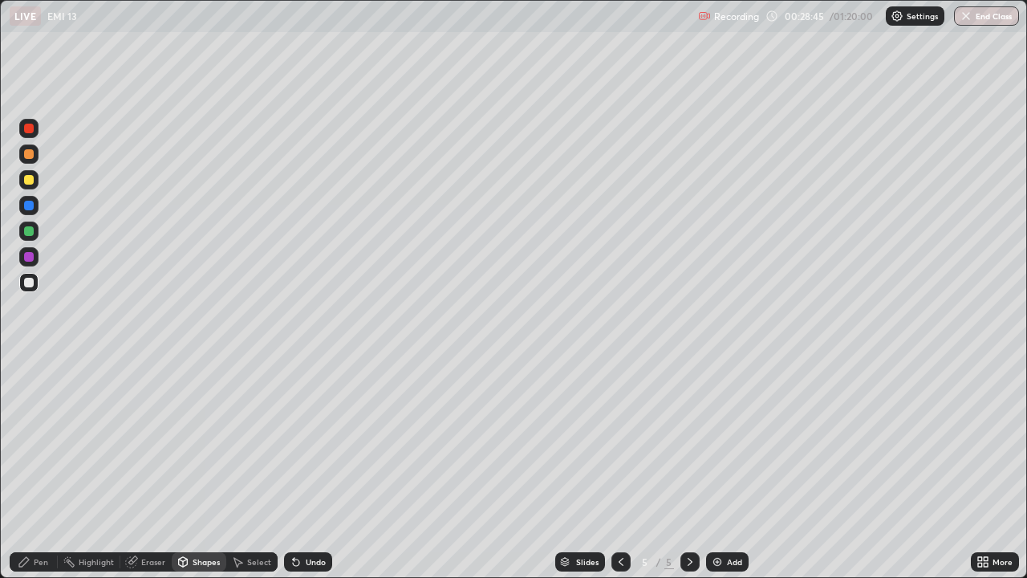
click at [252, 469] on div "Select" at bounding box center [259, 562] width 24 height 8
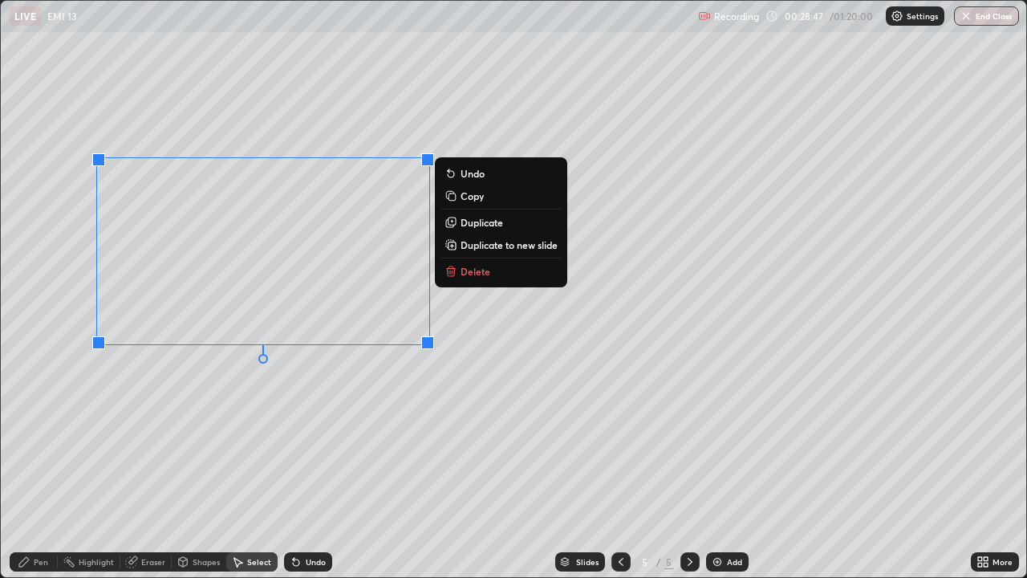
click at [494, 223] on p "Duplicate" at bounding box center [482, 222] width 43 height 13
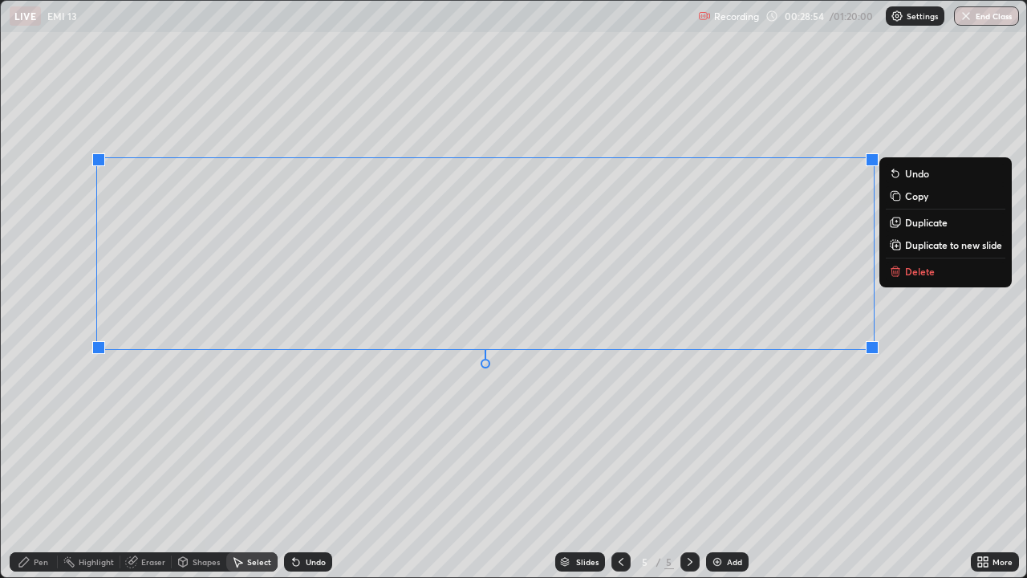
click at [921, 225] on p "Duplicate" at bounding box center [926, 222] width 43 height 13
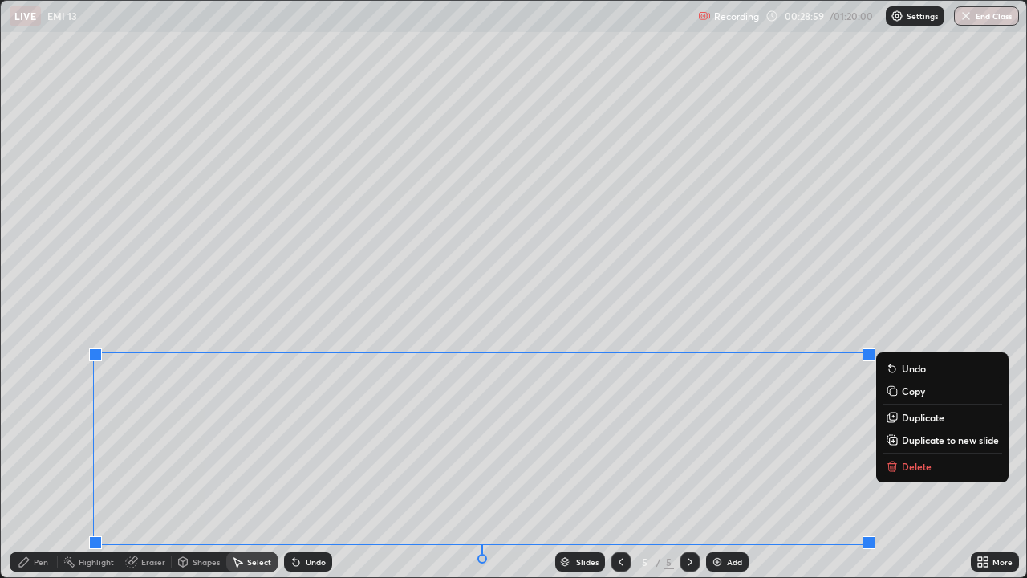
click at [43, 469] on div "Pen" at bounding box center [41, 562] width 14 height 8
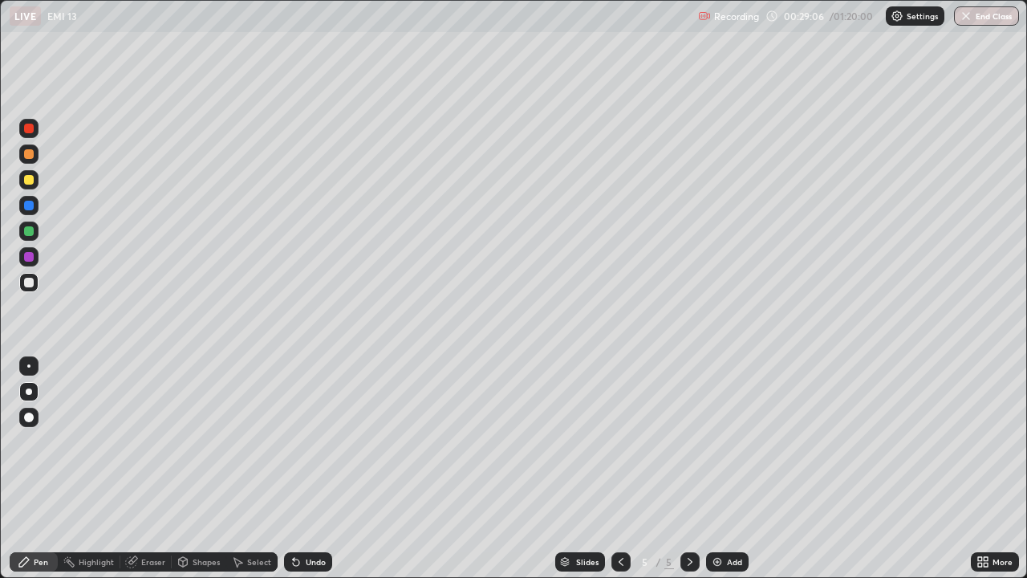
click at [30, 181] on div at bounding box center [29, 180] width 10 height 10
click at [31, 282] on div at bounding box center [29, 283] width 10 height 10
click at [35, 185] on div at bounding box center [28, 179] width 19 height 19
click at [201, 469] on div "Shapes" at bounding box center [206, 562] width 27 height 8
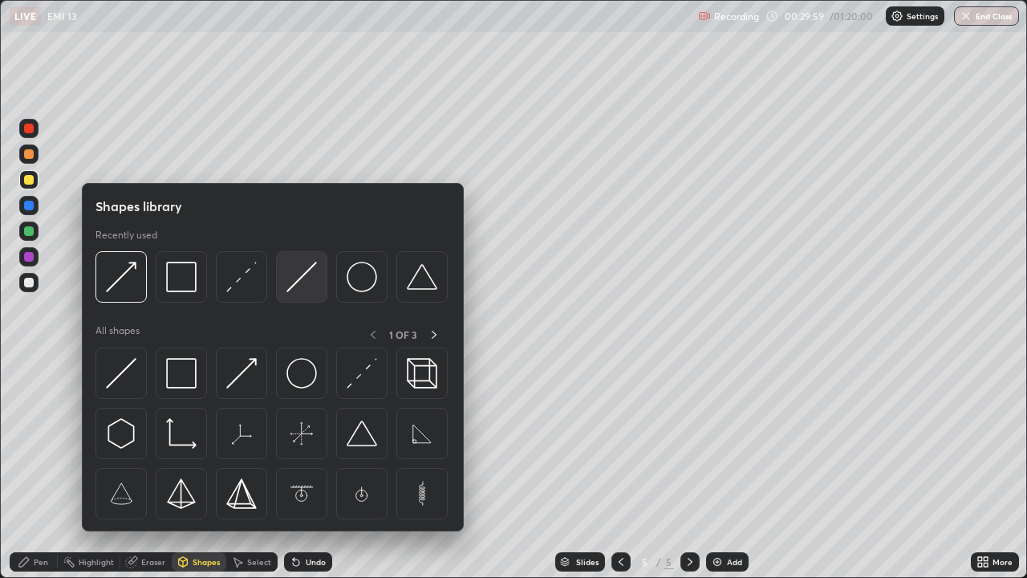
click at [304, 275] on img at bounding box center [301, 277] width 30 height 30
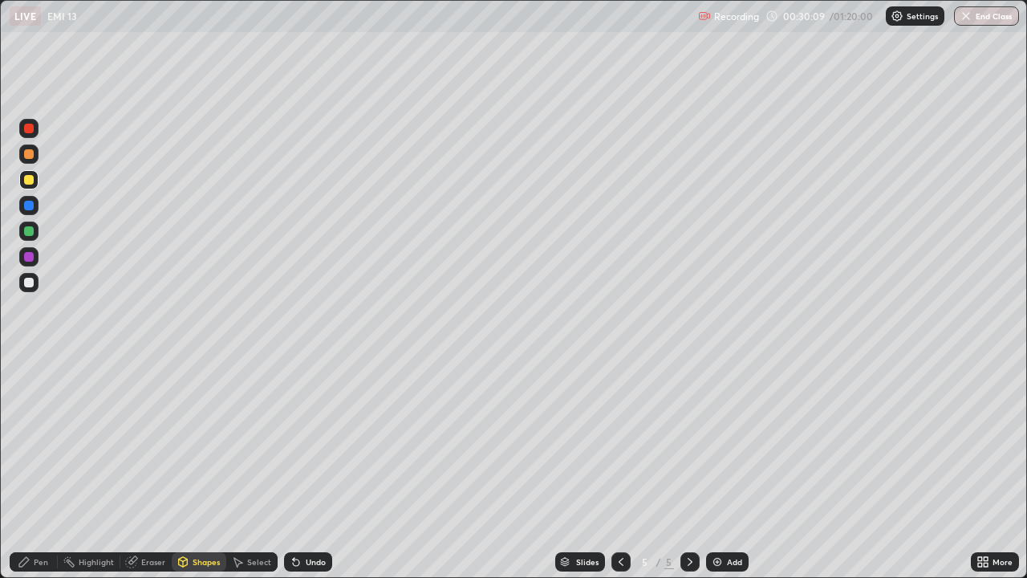
click at [43, 469] on div "Pen" at bounding box center [41, 562] width 14 height 8
click at [30, 283] on div at bounding box center [29, 283] width 10 height 10
click at [26, 179] on div at bounding box center [29, 180] width 10 height 10
click at [199, 469] on div "Shapes" at bounding box center [206, 562] width 27 height 8
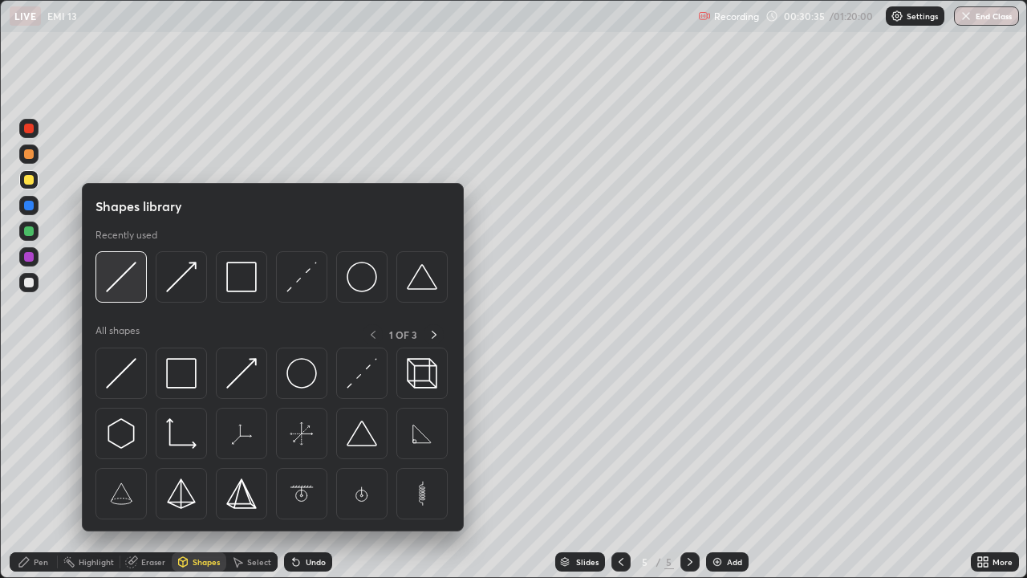
click at [125, 282] on img at bounding box center [121, 277] width 30 height 30
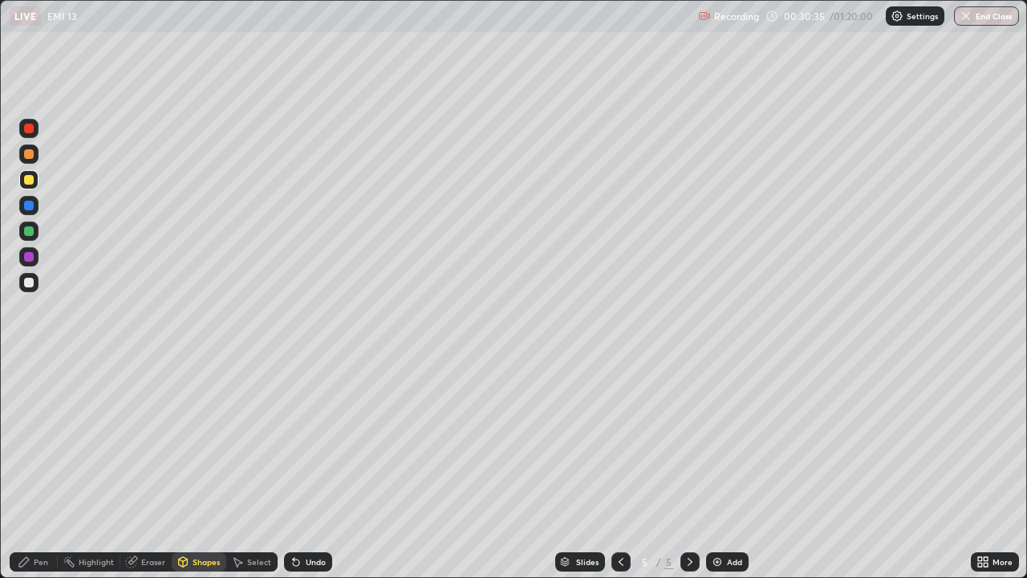
click at [26, 180] on div at bounding box center [29, 180] width 10 height 10
click at [318, 469] on div "Undo" at bounding box center [316, 562] width 20 height 8
click at [301, 469] on div "Undo" at bounding box center [308, 561] width 48 height 19
click at [307, 469] on div "Undo" at bounding box center [316, 562] width 20 height 8
click at [34, 469] on div "Pen" at bounding box center [41, 562] width 14 height 8
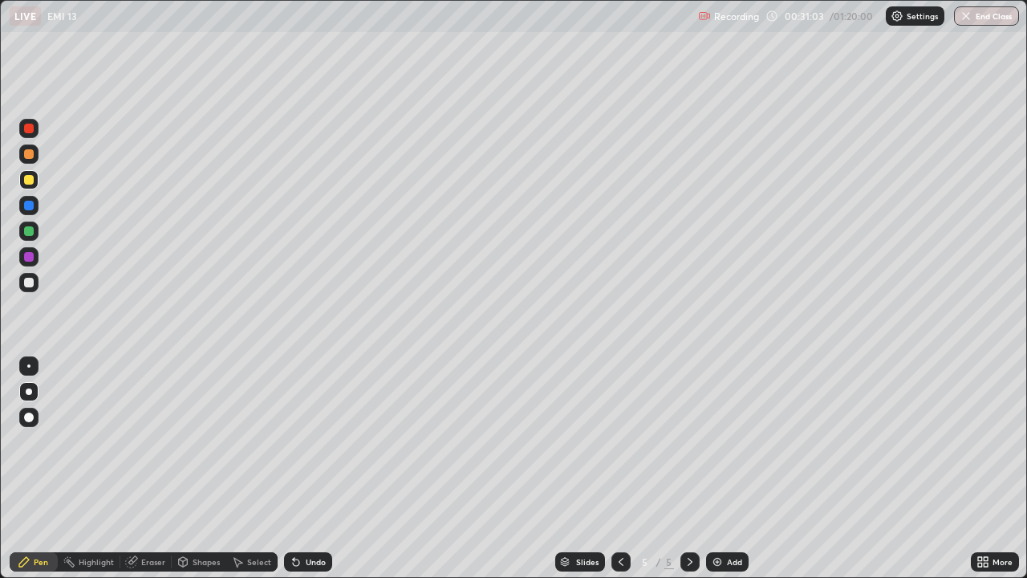
click at [29, 285] on div at bounding box center [29, 283] width 10 height 10
click at [29, 181] on div at bounding box center [29, 180] width 10 height 10
click at [306, 469] on div "Undo" at bounding box center [316, 562] width 20 height 8
click at [194, 469] on div "Shapes" at bounding box center [206, 562] width 27 height 8
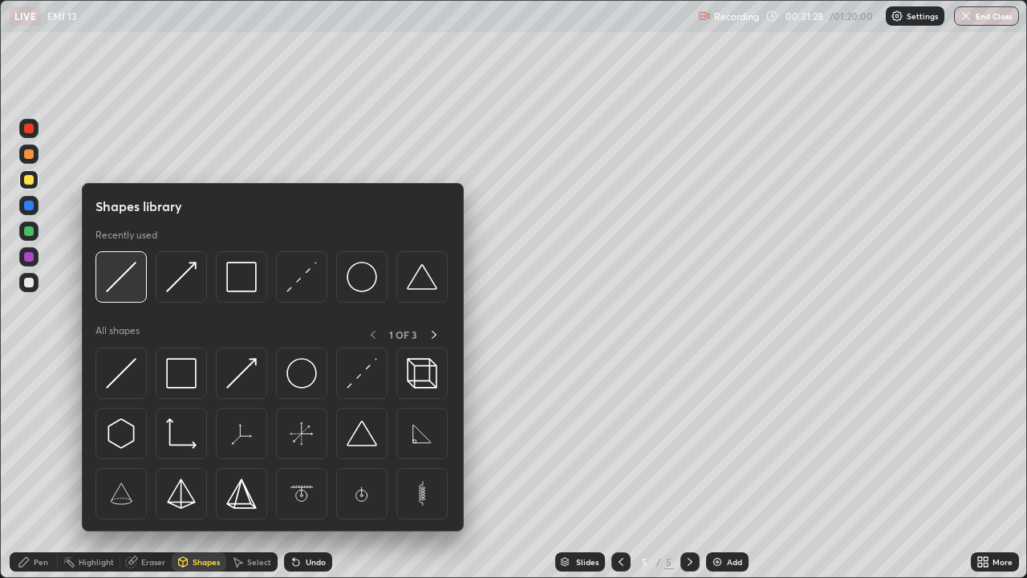
click at [120, 289] on img at bounding box center [121, 277] width 30 height 30
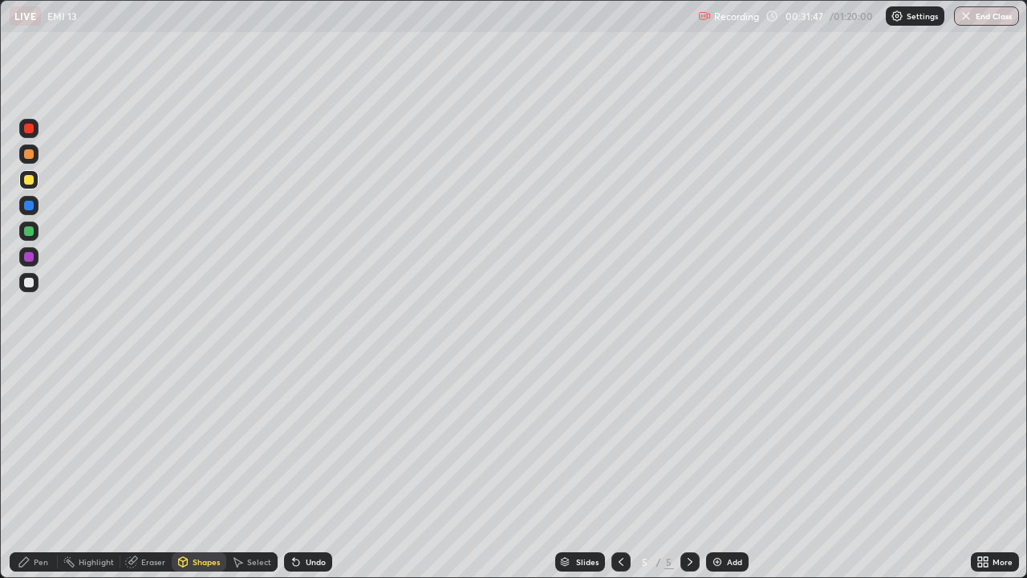
click at [41, 469] on div "Pen" at bounding box center [34, 561] width 48 height 19
click at [310, 469] on div "Undo" at bounding box center [316, 562] width 20 height 8
click at [26, 282] on div at bounding box center [29, 283] width 10 height 10
click at [723, 469] on div "Add" at bounding box center [727, 561] width 43 height 19
click at [189, 469] on div "Shapes" at bounding box center [199, 561] width 55 height 19
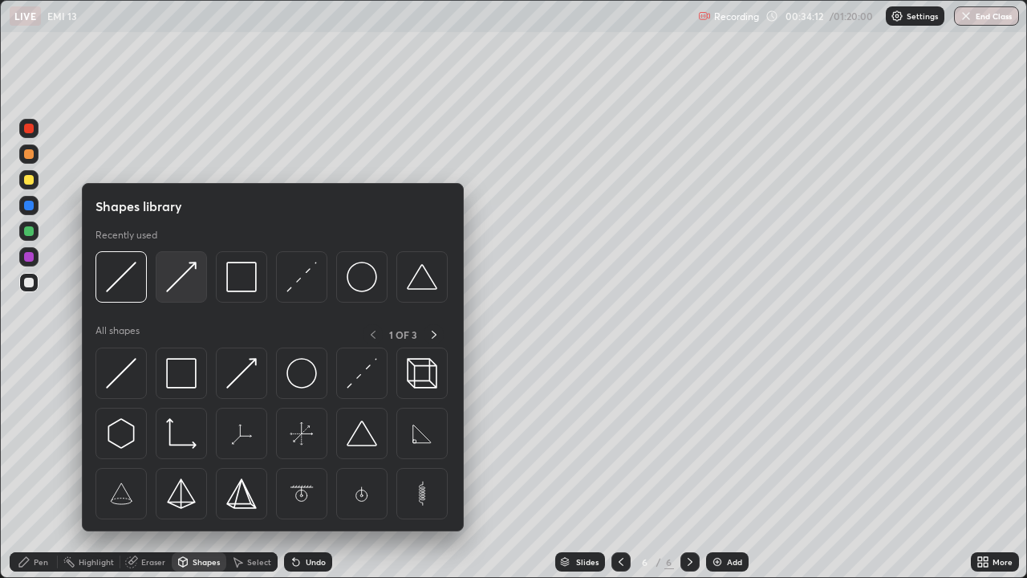
click at [192, 282] on img at bounding box center [181, 277] width 30 height 30
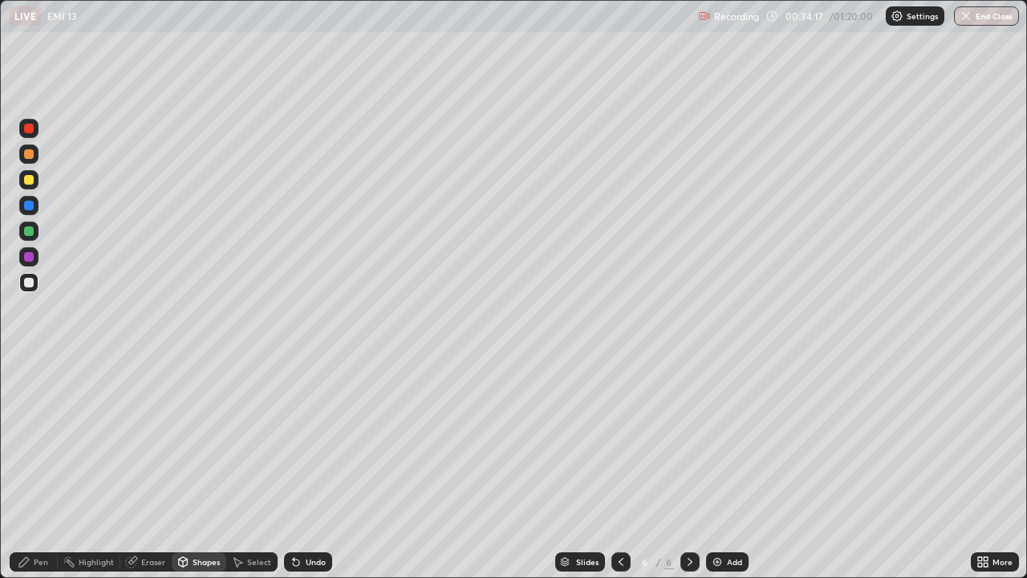
click at [246, 469] on div "Select" at bounding box center [251, 562] width 51 height 32
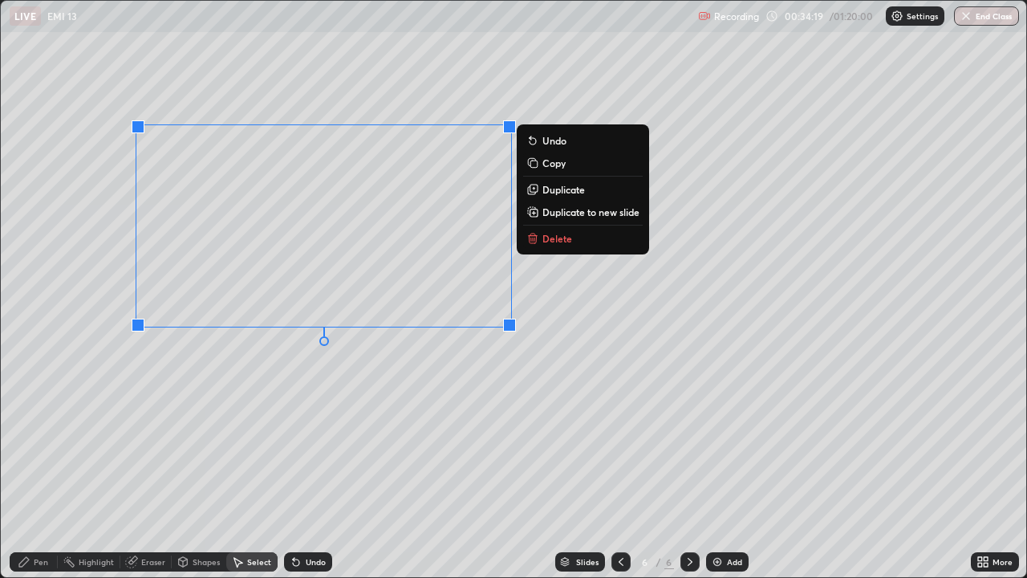
click at [570, 191] on p "Duplicate" at bounding box center [563, 189] width 43 height 13
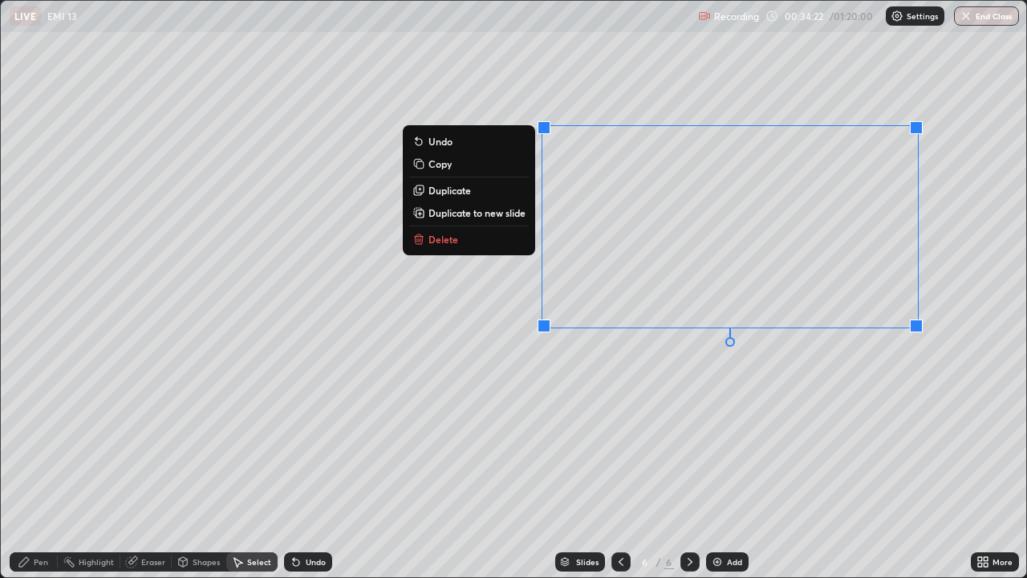
click at [51, 469] on div "Pen" at bounding box center [34, 561] width 48 height 19
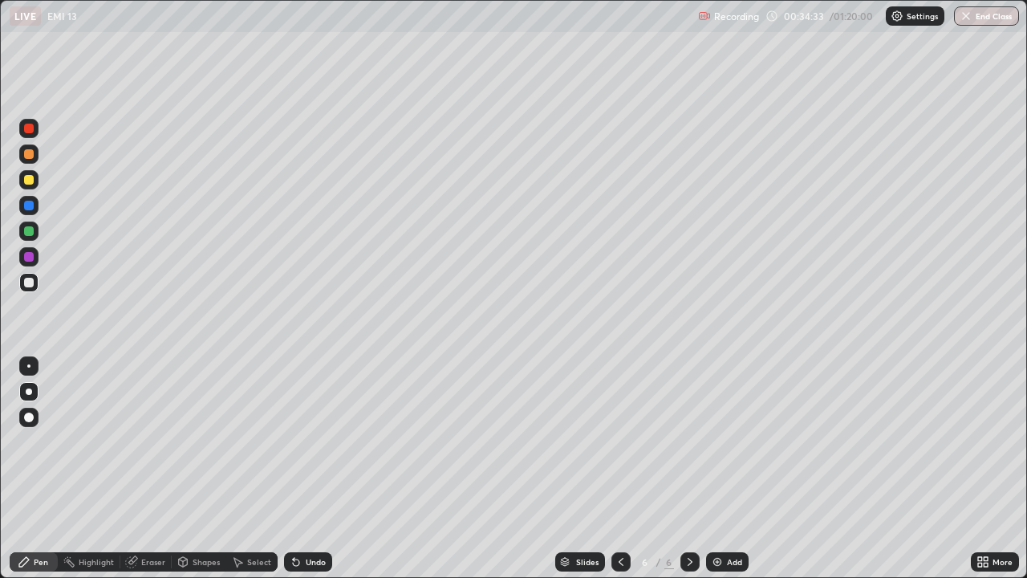
click at [29, 184] on div at bounding box center [29, 180] width 10 height 10
click at [34, 285] on div at bounding box center [28, 282] width 19 height 19
click at [26, 181] on div at bounding box center [29, 180] width 10 height 10
click at [29, 284] on div at bounding box center [29, 283] width 10 height 10
click at [620, 469] on icon at bounding box center [621, 561] width 13 height 13
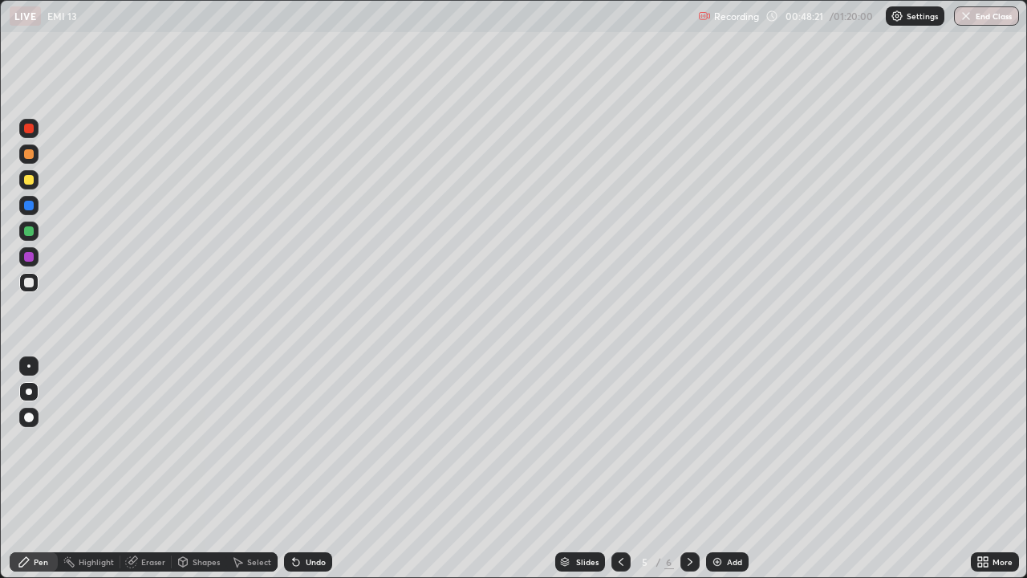
click at [688, 469] on icon at bounding box center [690, 561] width 13 height 13
click at [724, 469] on div "Add" at bounding box center [727, 561] width 43 height 19
click at [195, 469] on div "Shapes" at bounding box center [206, 562] width 27 height 8
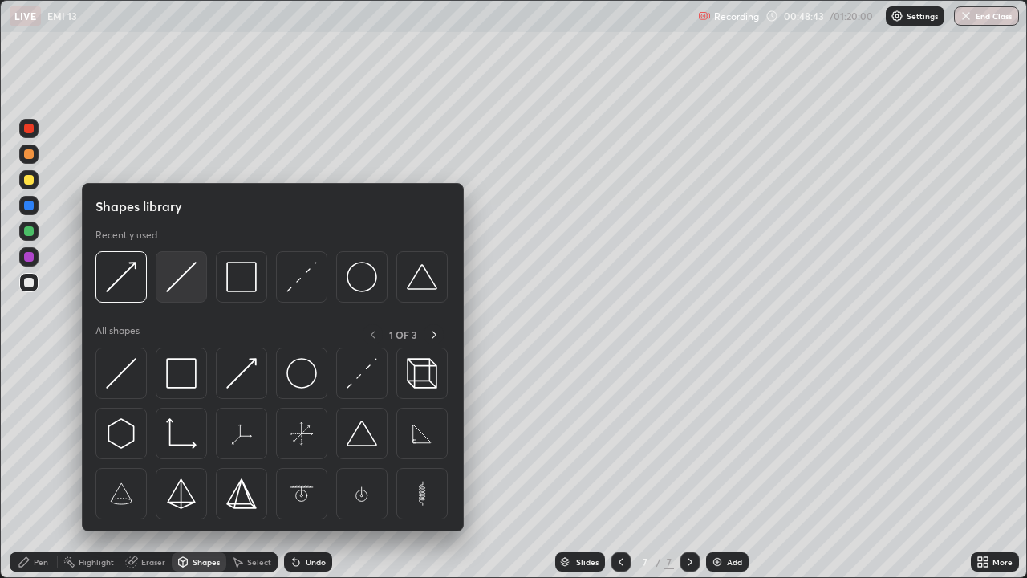
click at [189, 275] on img at bounding box center [181, 277] width 30 height 30
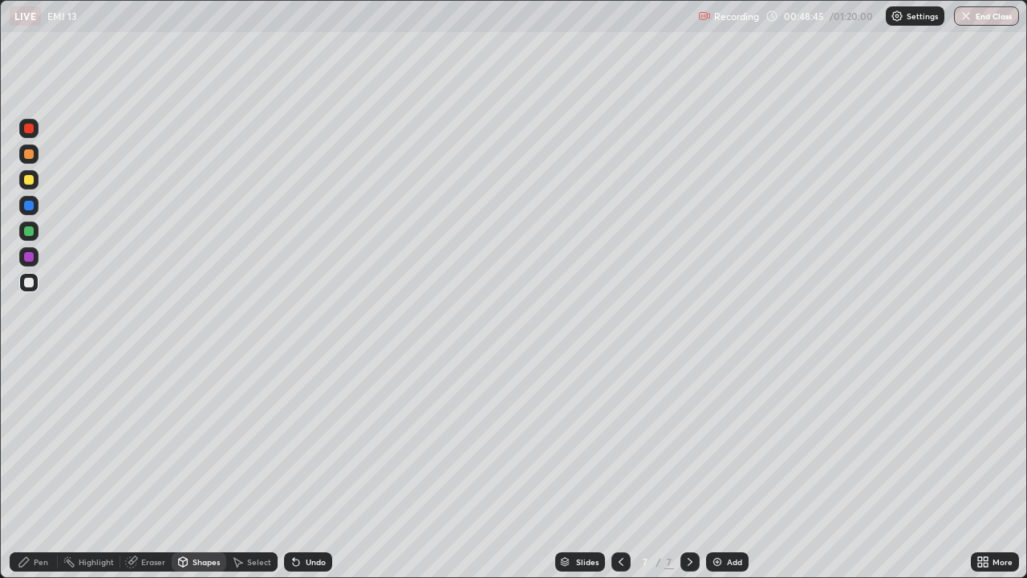
click at [35, 469] on div "Pen" at bounding box center [34, 561] width 48 height 19
click at [187, 469] on icon at bounding box center [183, 561] width 13 height 13
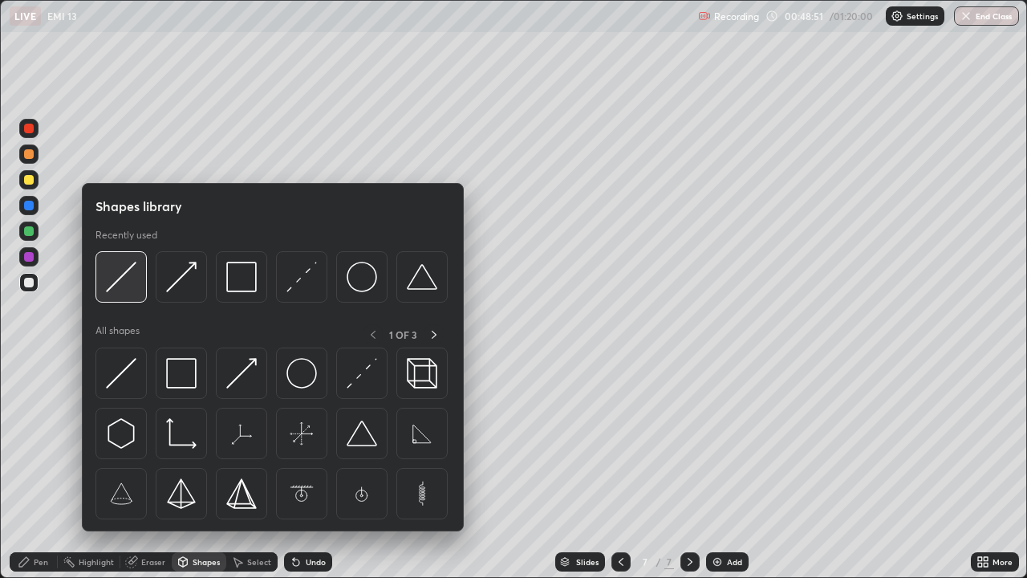
click at [134, 273] on img at bounding box center [121, 277] width 30 height 30
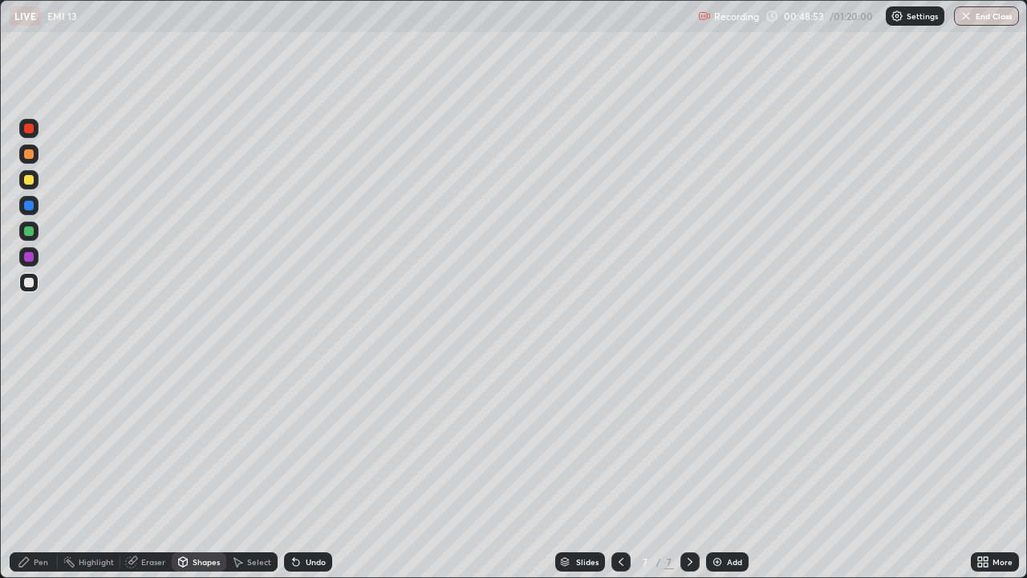
click at [300, 469] on icon at bounding box center [296, 561] width 13 height 13
click at [37, 469] on div "Pen" at bounding box center [41, 562] width 14 height 8
click at [189, 469] on div "Shapes" at bounding box center [199, 561] width 55 height 19
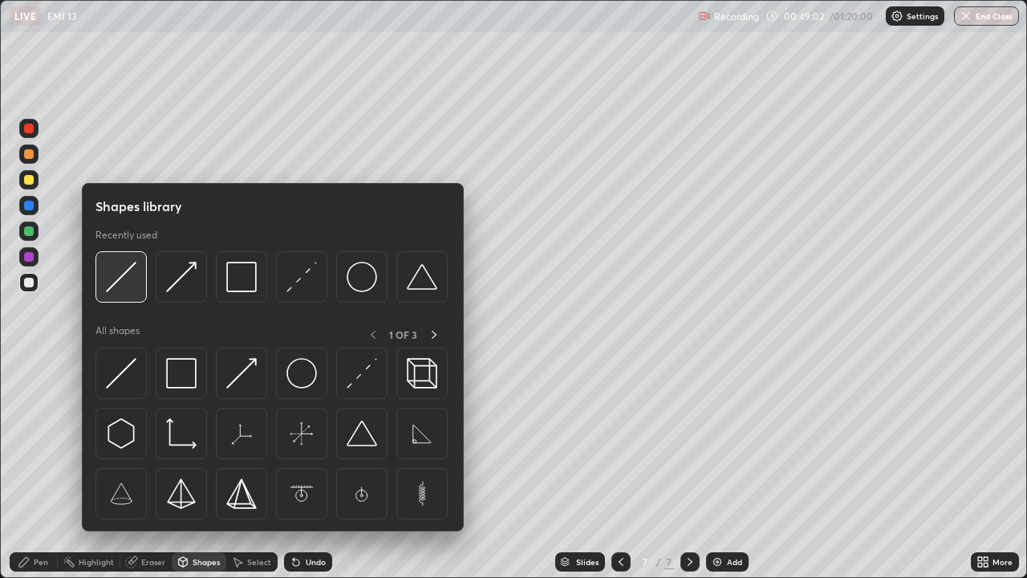
click at [126, 281] on img at bounding box center [121, 277] width 30 height 30
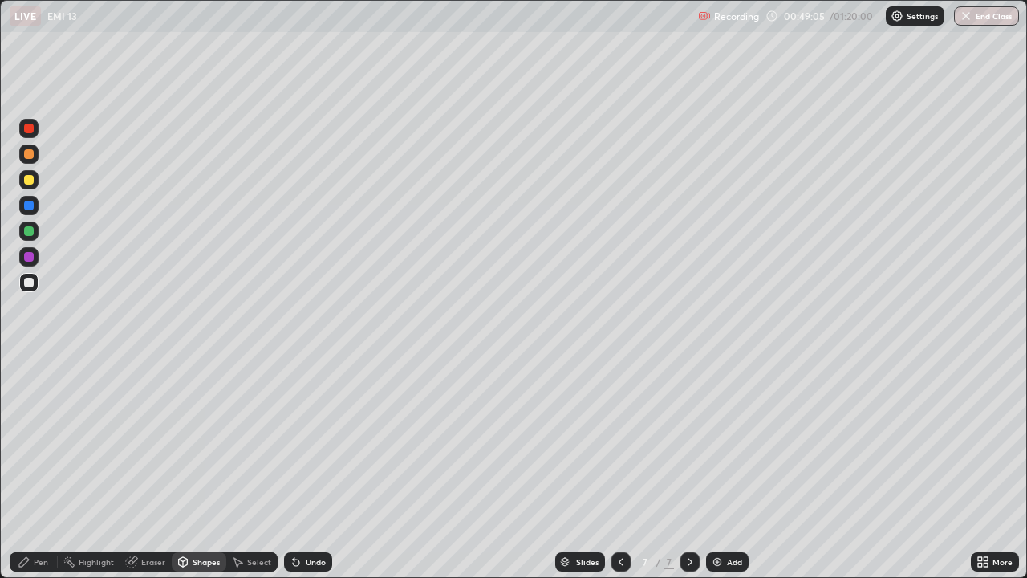
click at [37, 469] on div "Pen" at bounding box center [41, 562] width 14 height 8
click at [208, 469] on div "Shapes" at bounding box center [206, 562] width 27 height 8
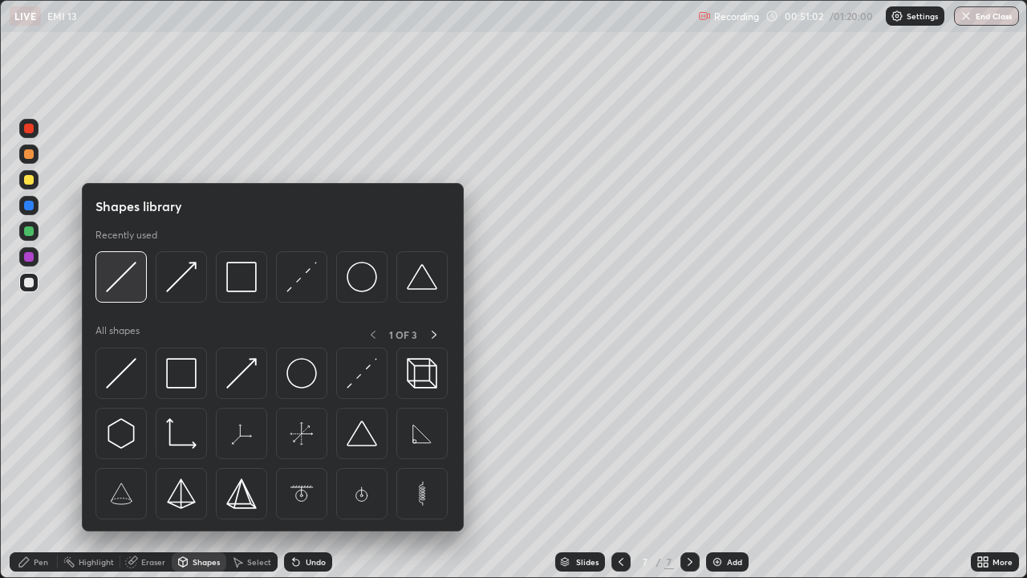
click at [132, 296] on div at bounding box center [120, 276] width 51 height 51
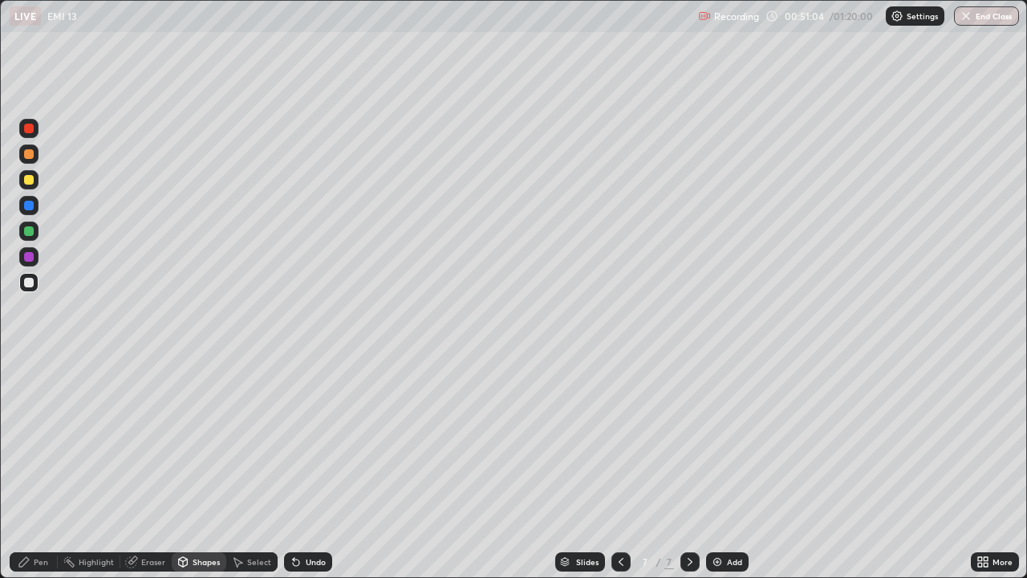
click at [49, 469] on div "Pen" at bounding box center [34, 561] width 48 height 19
click at [731, 469] on div "Add" at bounding box center [734, 562] width 15 height 8
click at [201, 469] on div "Shapes" at bounding box center [206, 562] width 27 height 8
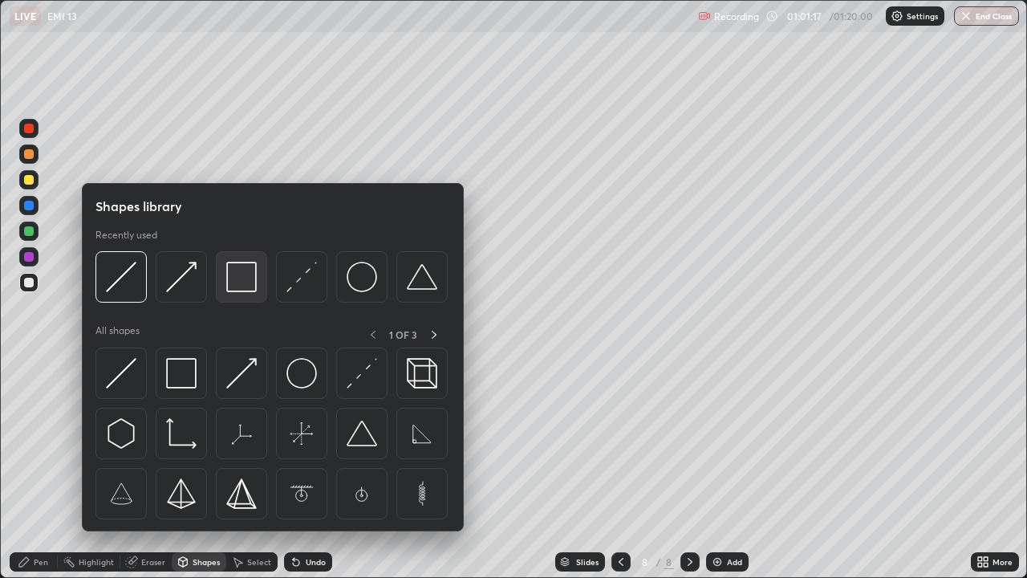
click at [242, 277] on img at bounding box center [241, 277] width 30 height 30
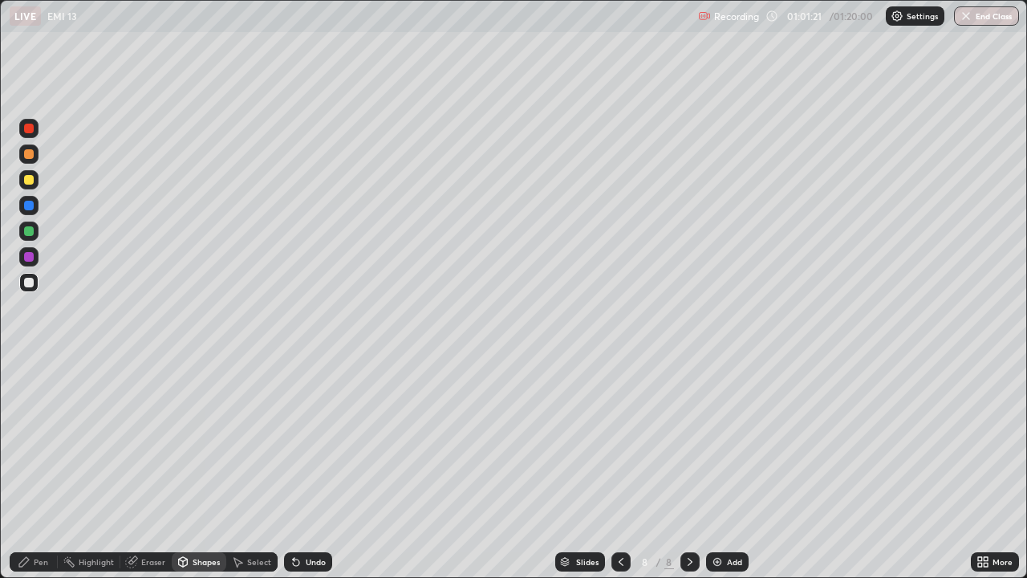
click at [46, 469] on div "Pen" at bounding box center [41, 562] width 14 height 8
click at [193, 469] on div "Shapes" at bounding box center [206, 562] width 27 height 8
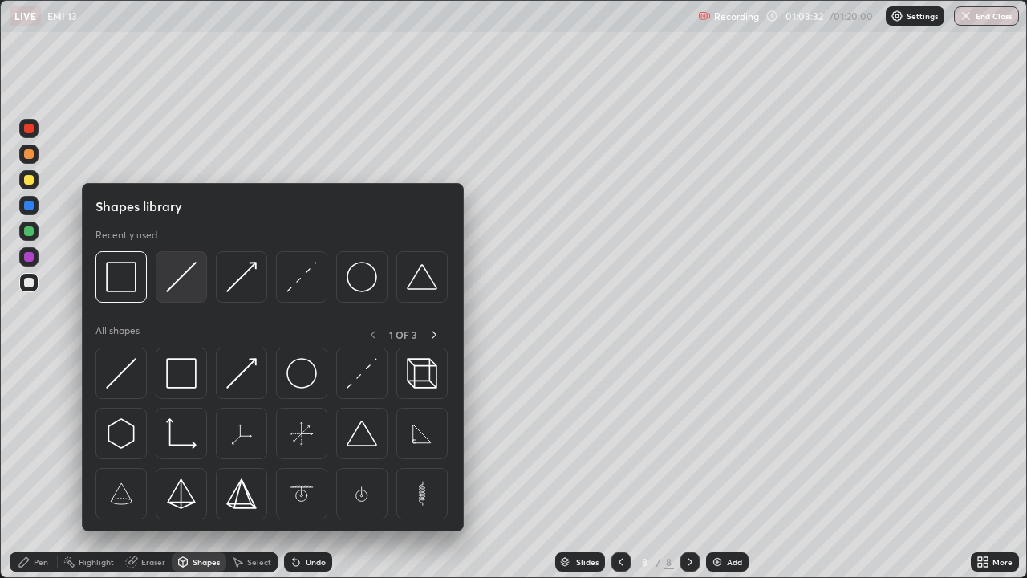
click at [188, 280] on img at bounding box center [181, 277] width 30 height 30
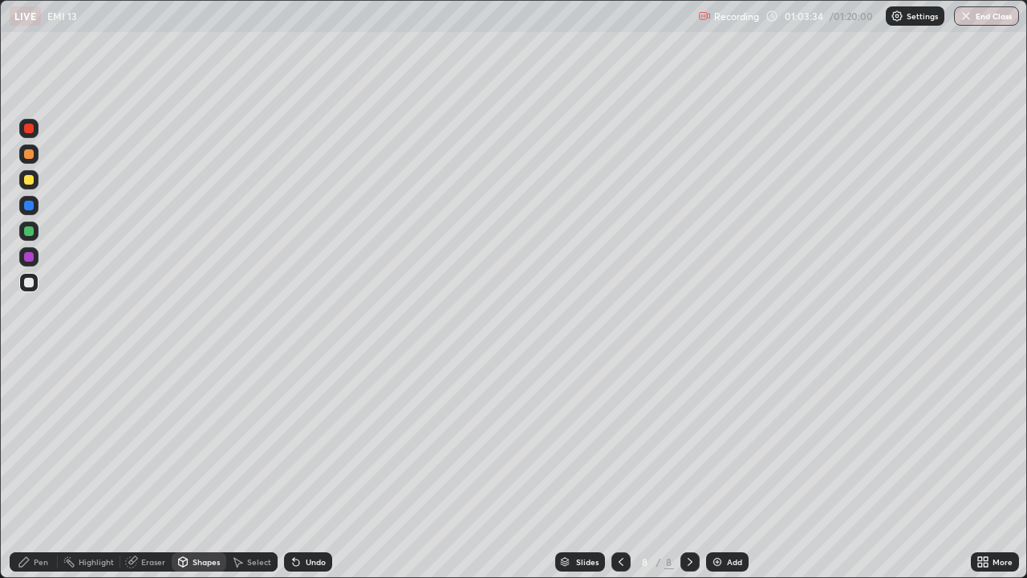
click at [35, 469] on div "Pen" at bounding box center [41, 562] width 14 height 8
click at [193, 469] on div "Shapes" at bounding box center [206, 562] width 27 height 8
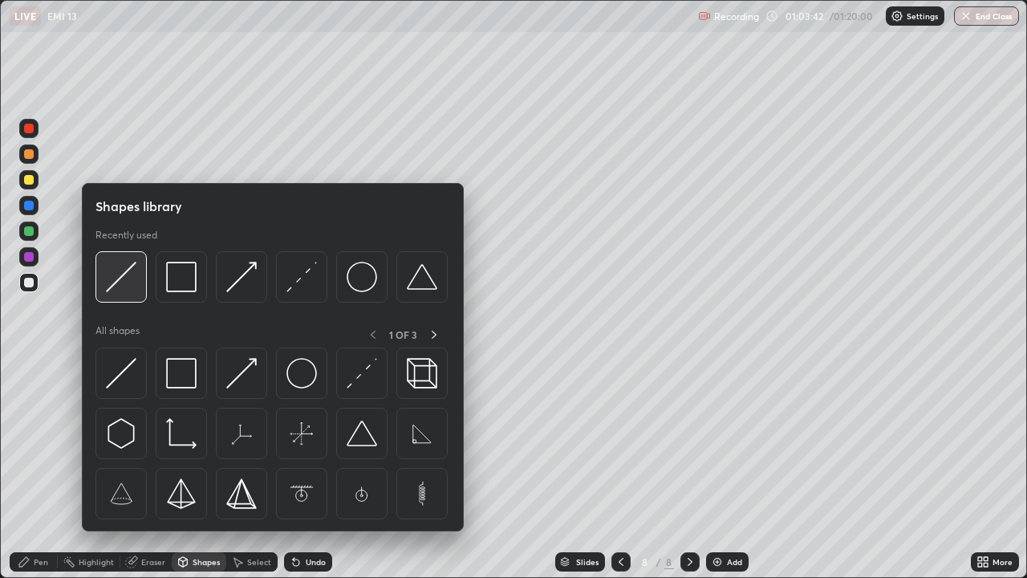
click at [116, 282] on img at bounding box center [121, 277] width 30 height 30
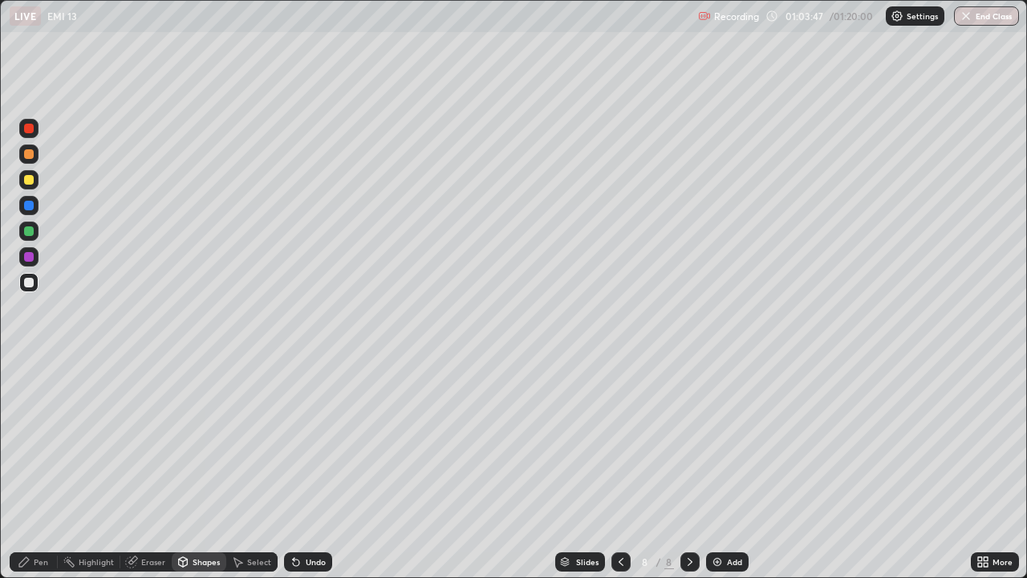
click at [40, 469] on div "Pen" at bounding box center [41, 562] width 14 height 8
click at [116, 469] on div "Highlight" at bounding box center [89, 561] width 63 height 19
click at [142, 469] on div "Eraser" at bounding box center [153, 562] width 24 height 8
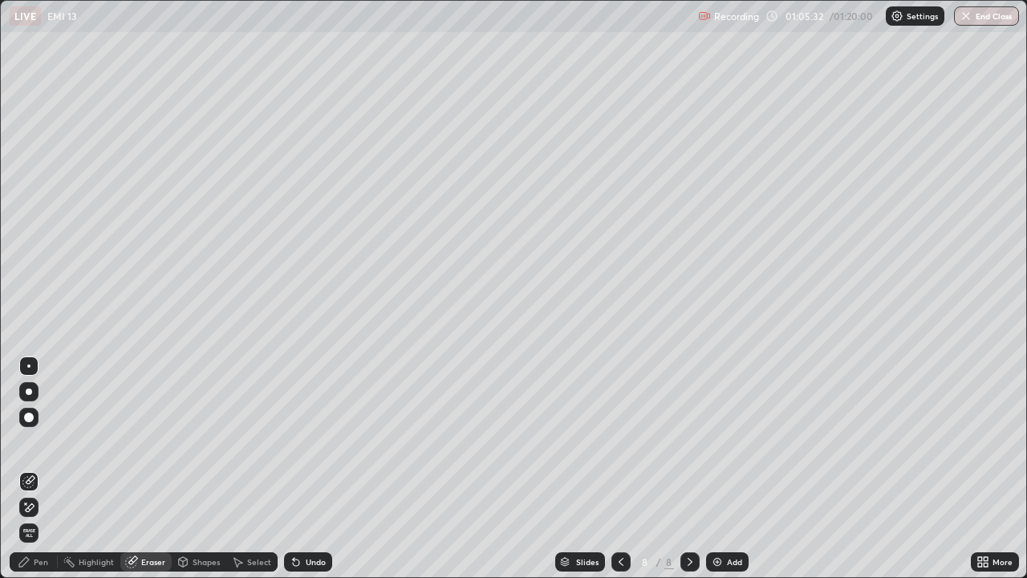
click at [21, 469] on icon at bounding box center [24, 561] width 13 height 13
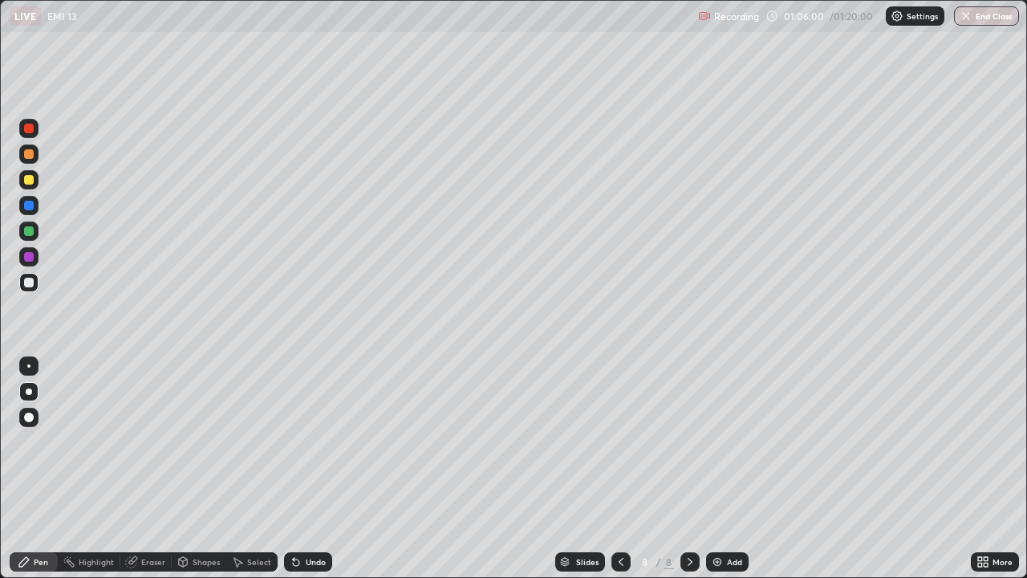
click at [718, 469] on img at bounding box center [717, 561] width 13 height 13
click at [191, 469] on div "Shapes" at bounding box center [199, 561] width 55 height 19
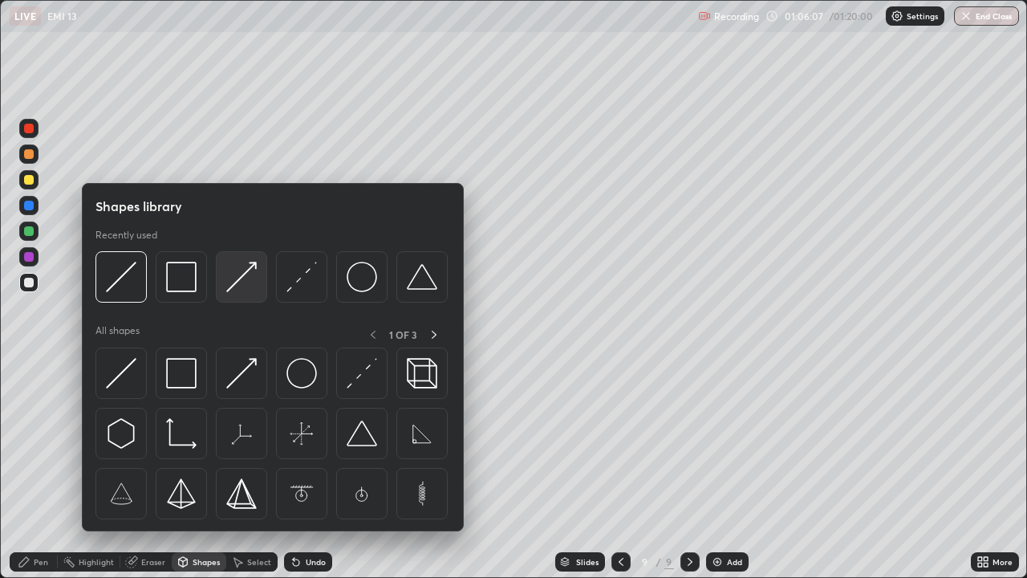
click at [244, 278] on img at bounding box center [241, 277] width 30 height 30
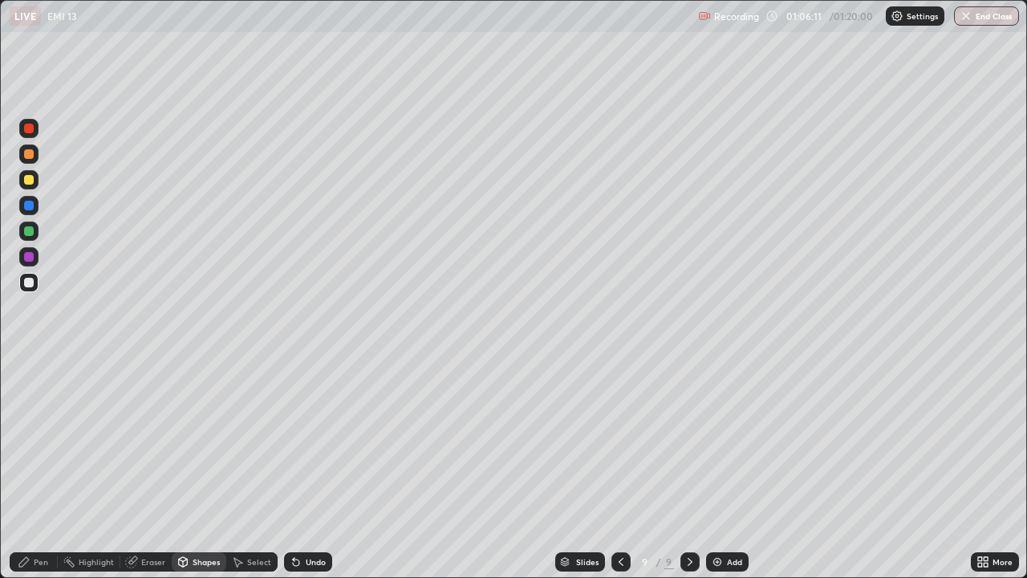
click at [28, 181] on div at bounding box center [29, 180] width 10 height 10
click at [205, 469] on div "Shapes" at bounding box center [199, 561] width 55 height 19
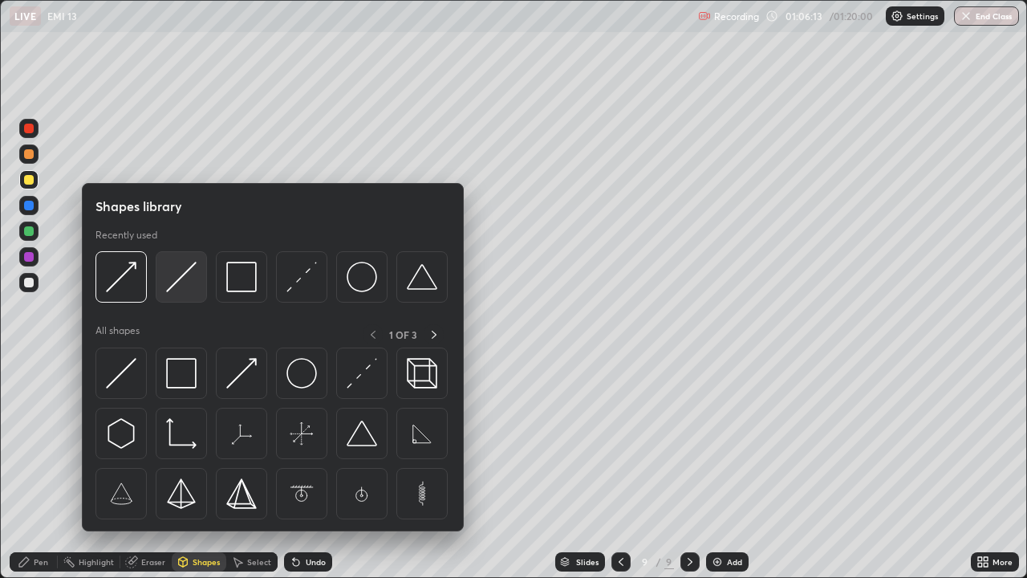
click at [192, 280] on img at bounding box center [181, 277] width 30 height 30
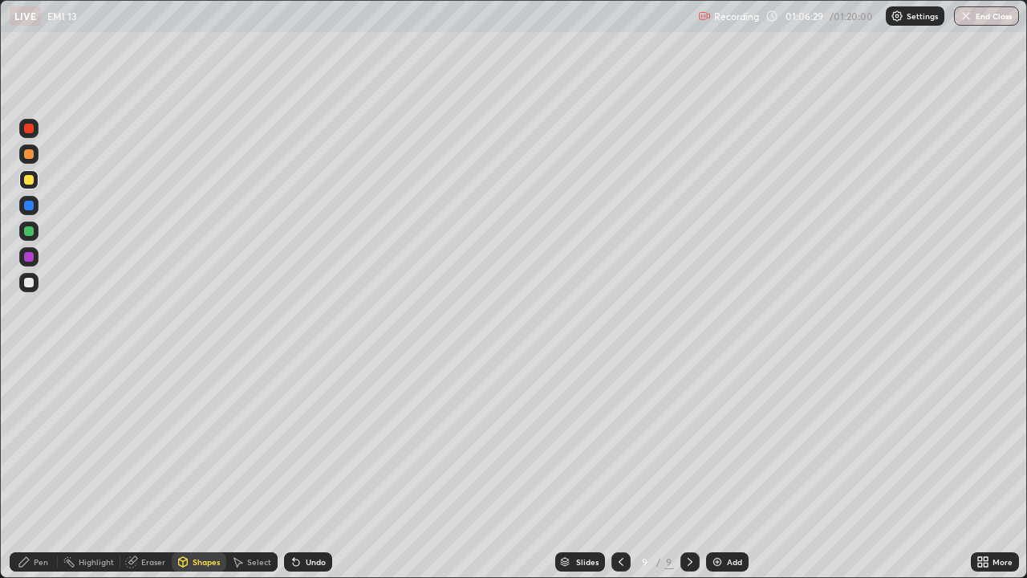
click at [22, 469] on icon at bounding box center [24, 561] width 13 height 13
click at [22, 288] on div at bounding box center [28, 282] width 19 height 19
click at [201, 469] on div "Shapes" at bounding box center [206, 562] width 27 height 8
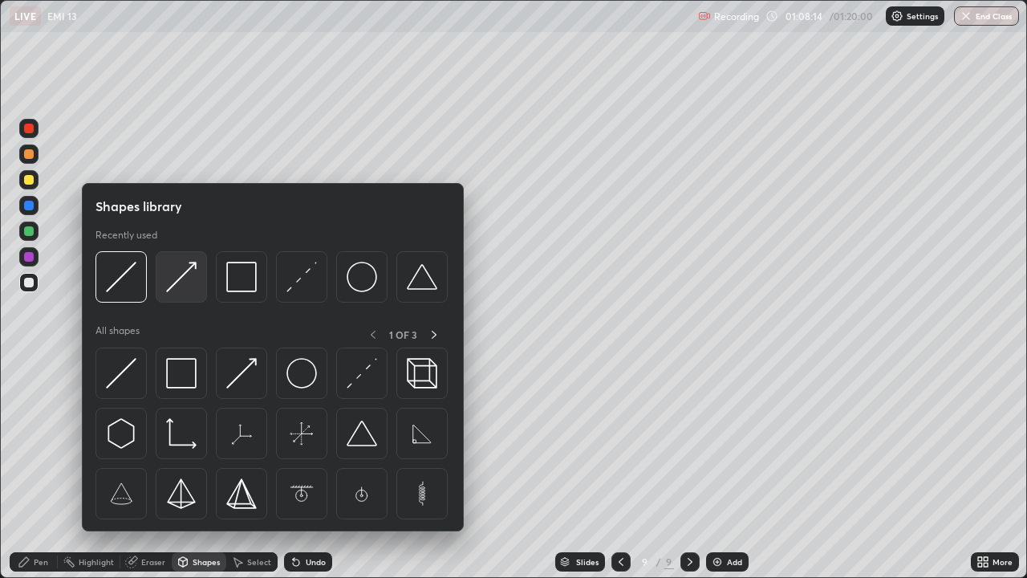
click at [189, 284] on img at bounding box center [181, 277] width 30 height 30
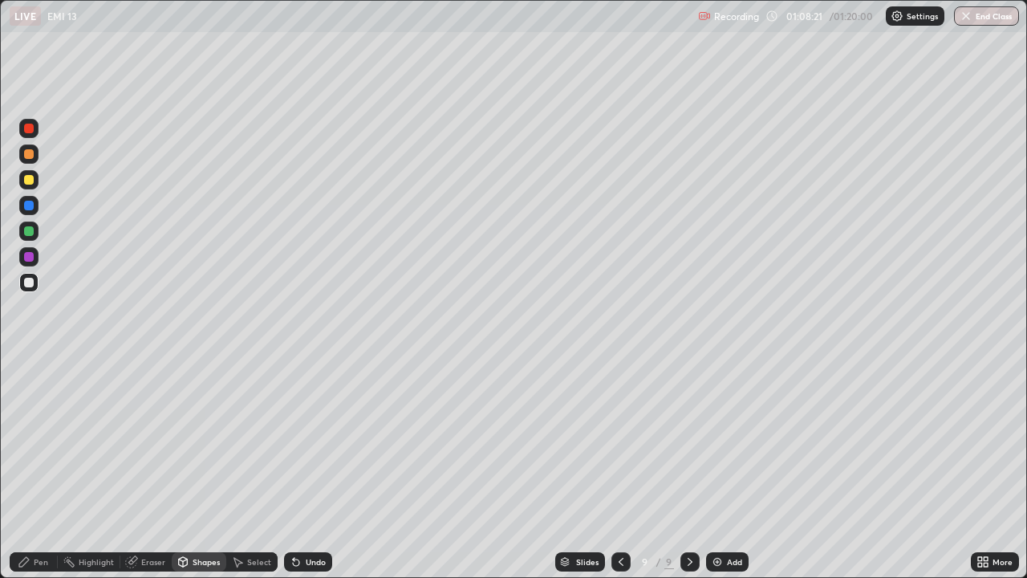
click at [45, 469] on div "Pen" at bounding box center [41, 562] width 14 height 8
click at [216, 469] on div "Shapes" at bounding box center [206, 562] width 27 height 8
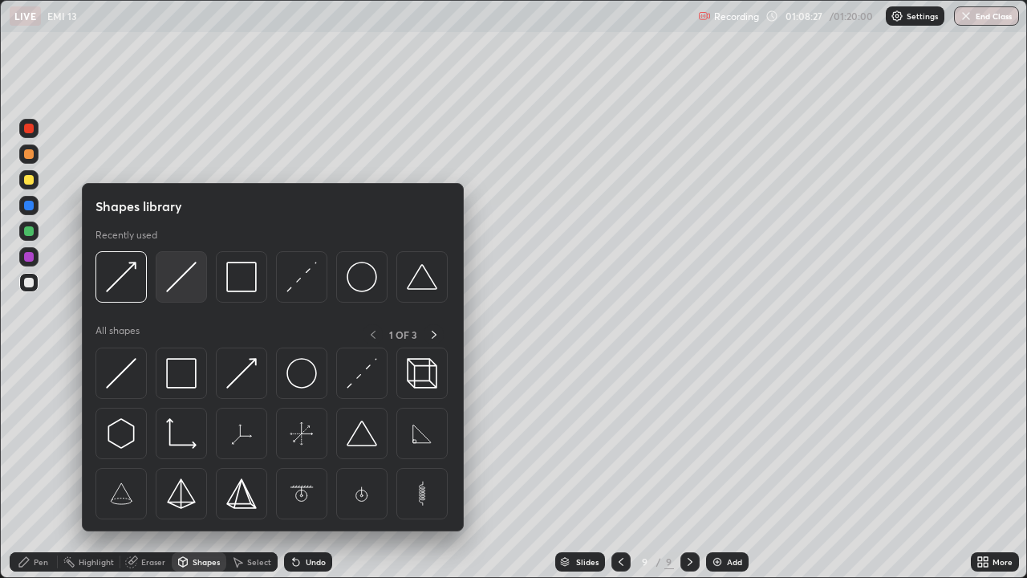
click at [184, 281] on img at bounding box center [181, 277] width 30 height 30
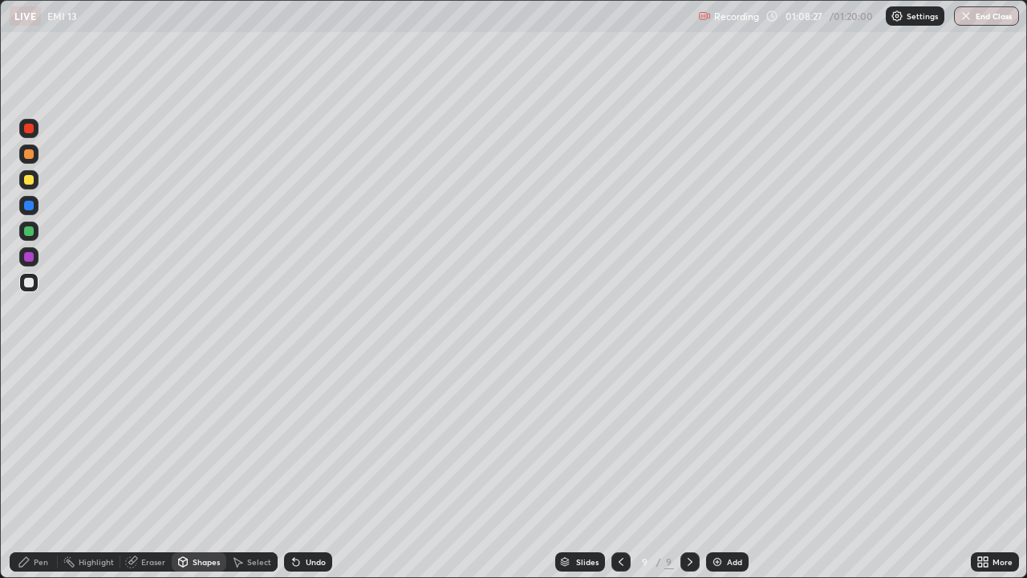
click at [30, 183] on div at bounding box center [29, 180] width 10 height 10
click at [37, 469] on div "Pen" at bounding box center [41, 562] width 14 height 8
click at [30, 282] on div at bounding box center [29, 283] width 10 height 10
click at [309, 469] on div "Undo" at bounding box center [316, 562] width 20 height 8
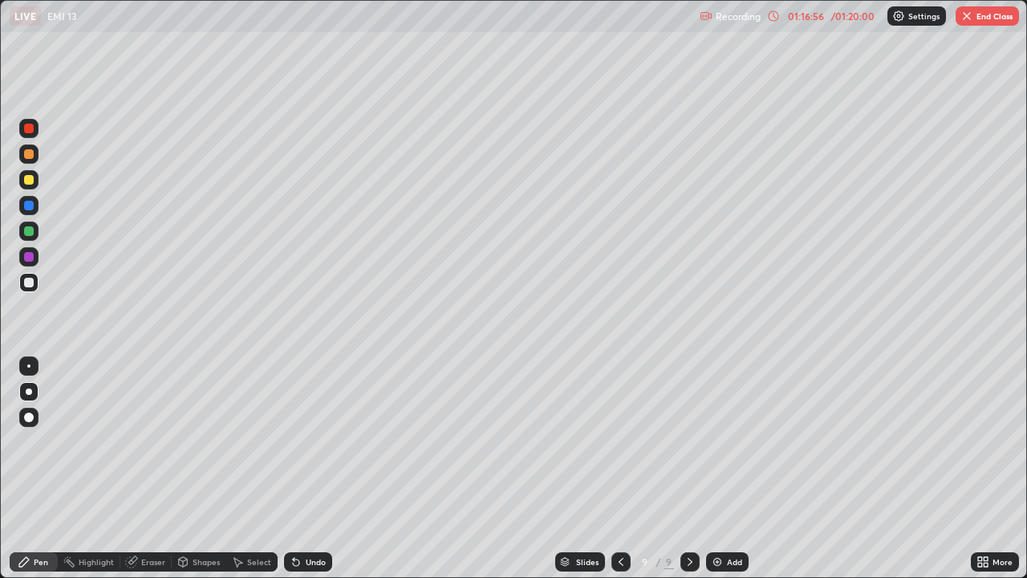
click at [978, 17] on button "End Class" at bounding box center [987, 15] width 63 height 19
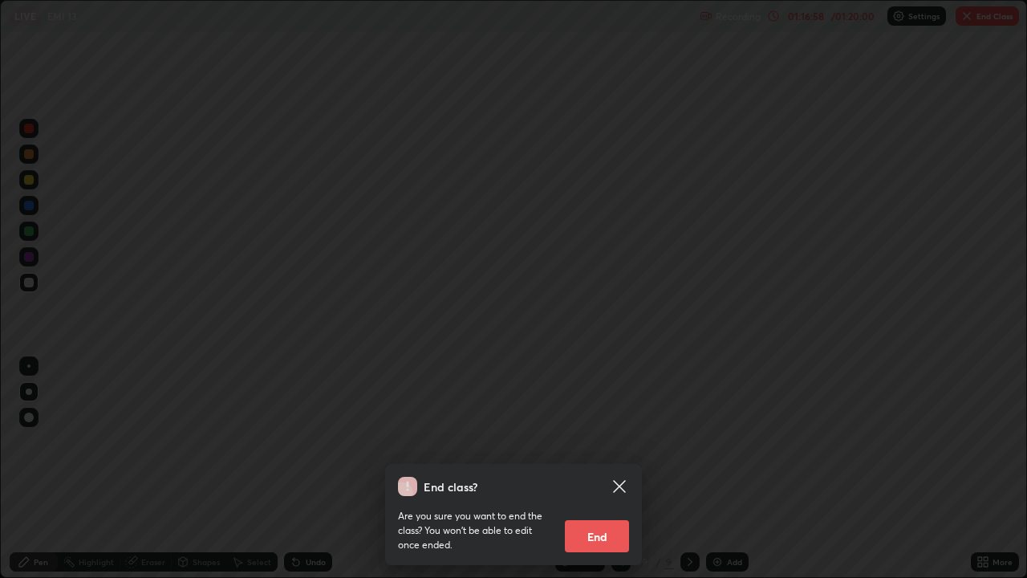
click at [607, 469] on button "End" at bounding box center [597, 536] width 64 height 32
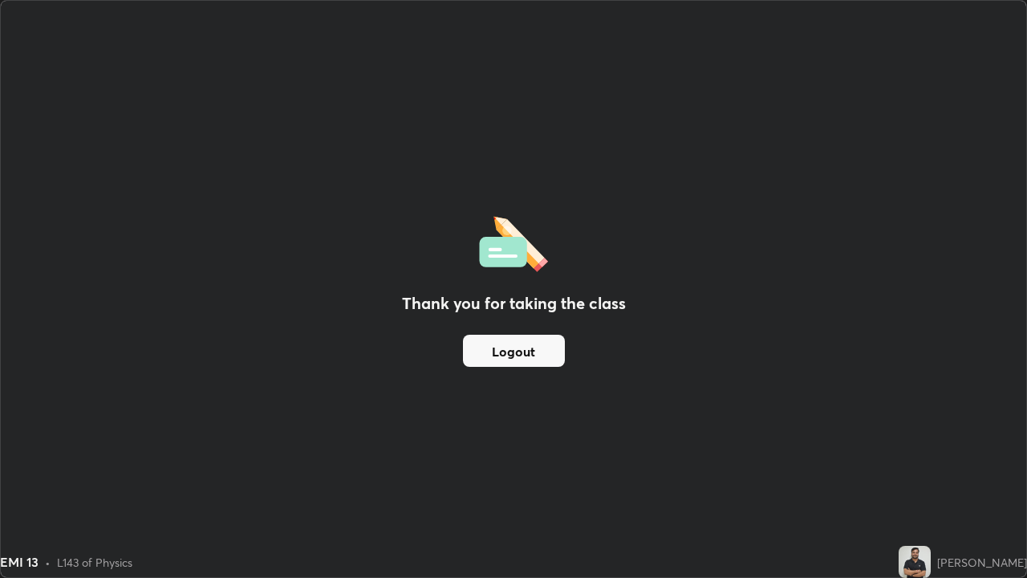
click at [520, 352] on button "Logout" at bounding box center [514, 351] width 102 height 32
